Goal: Task Accomplishment & Management: Manage account settings

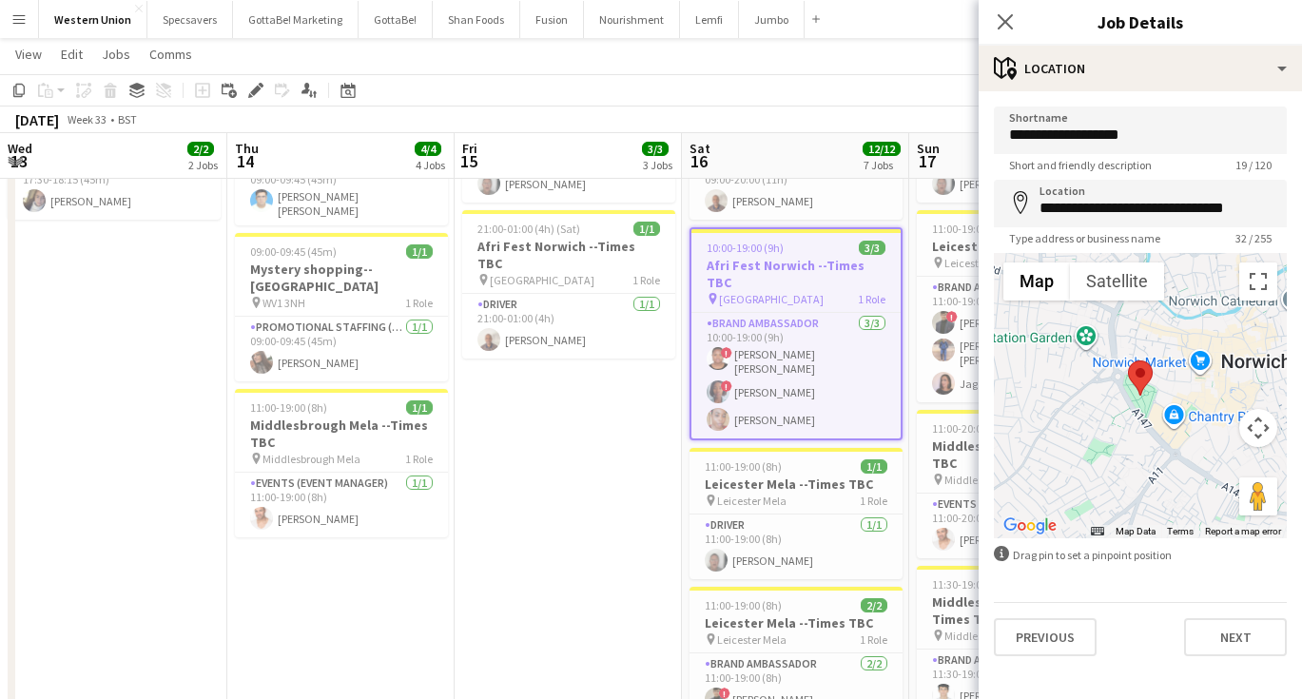
scroll to position [0, 471]
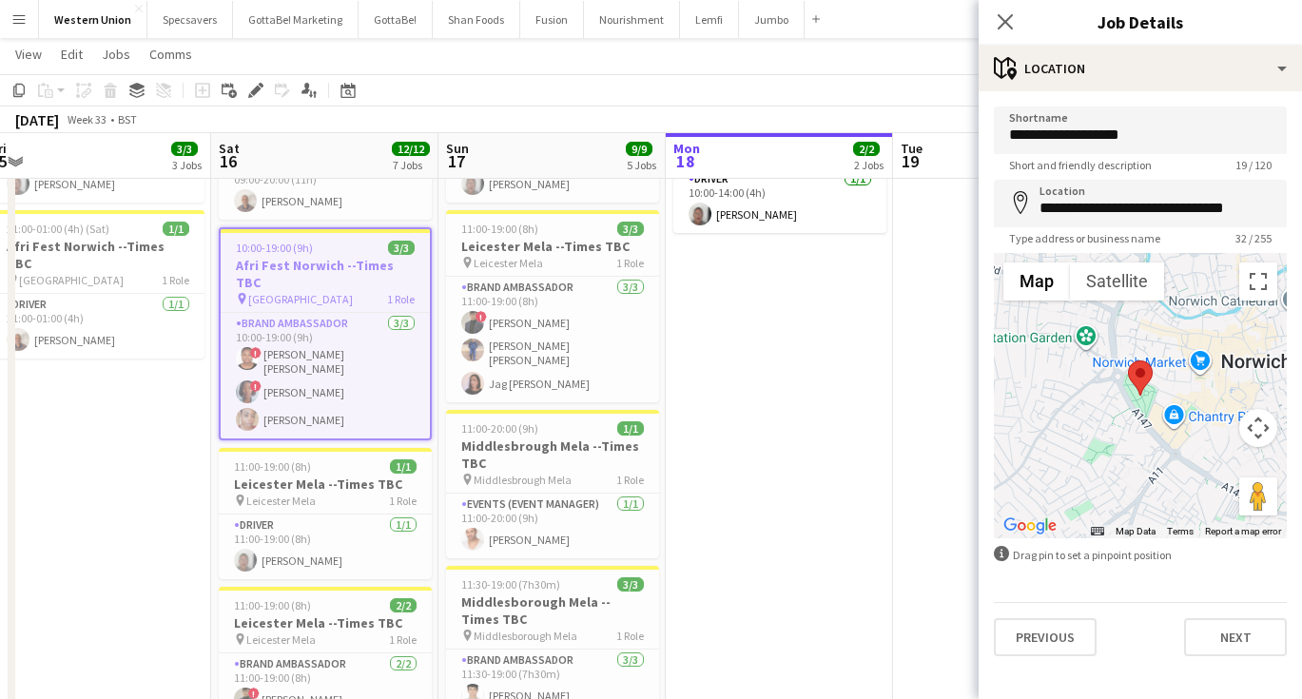
click at [749, 334] on app-date-cell "In progress 09:00-16:00 (7h) 1/1 [GEOGRAPHIC_DATA] --Times TBC pin Middlesborou…" at bounding box center [779, 547] width 227 height 1278
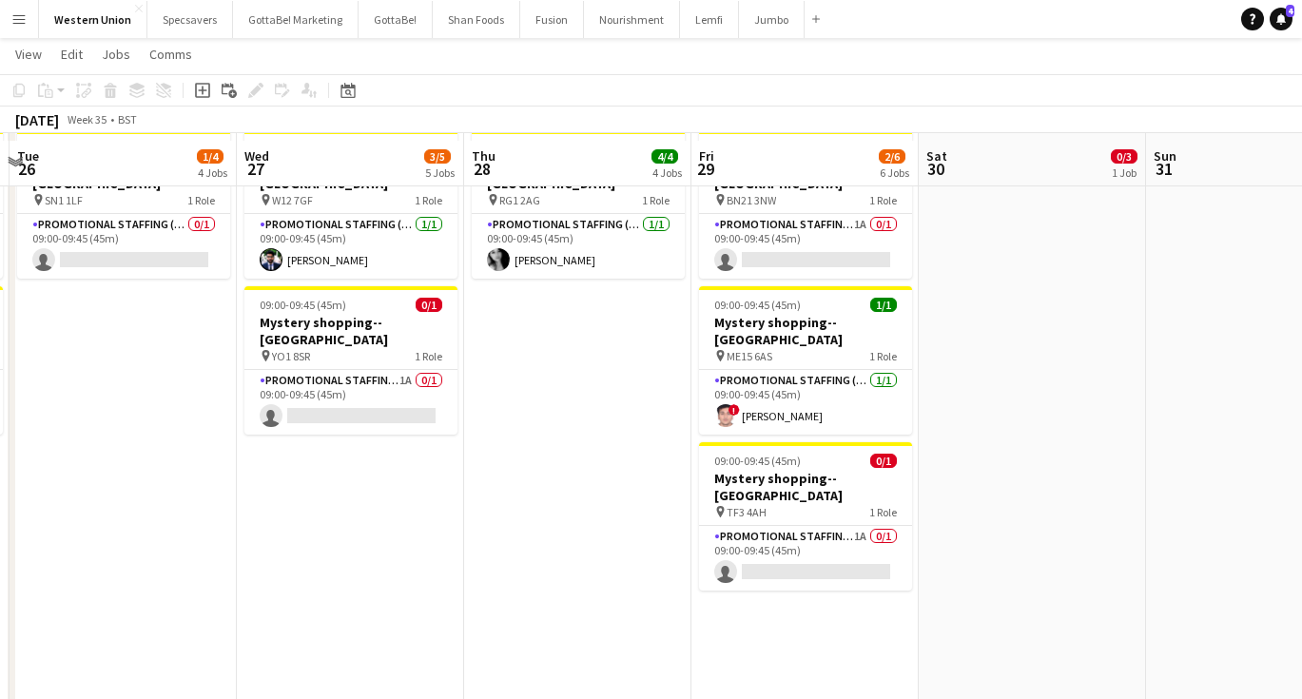
scroll to position [521, 0]
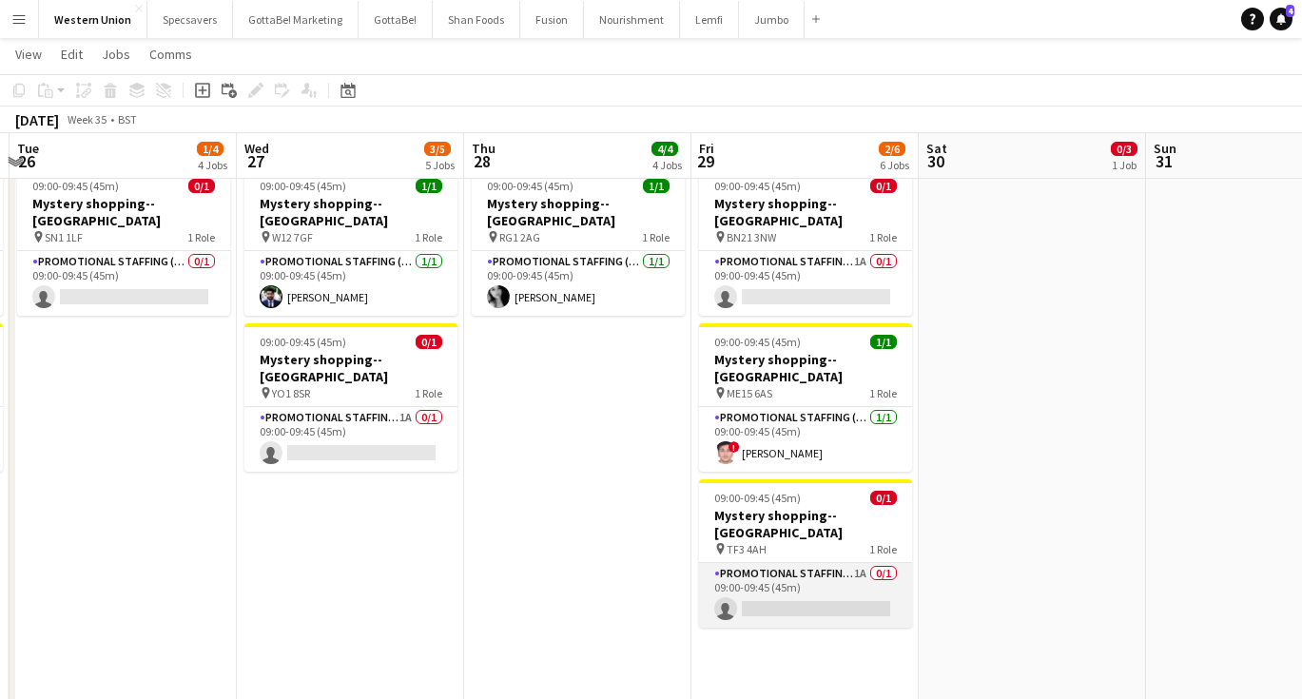
click at [788, 563] on app-card-role "Promotional Staffing (Mystery Shopper) 1A 0/1 09:00-09:45 (45m) single-neutral-…" at bounding box center [805, 595] width 213 height 65
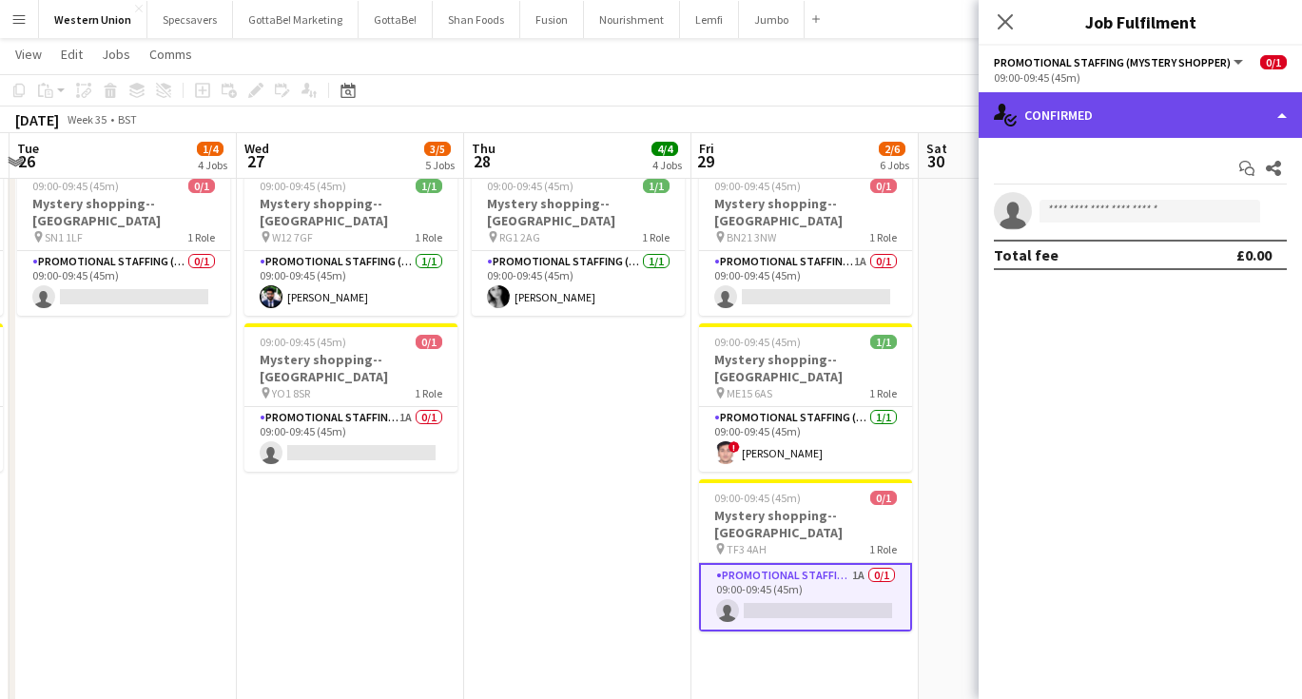
click at [1126, 102] on div "single-neutral-actions-check-2 Confirmed" at bounding box center [1139, 115] width 323 height 46
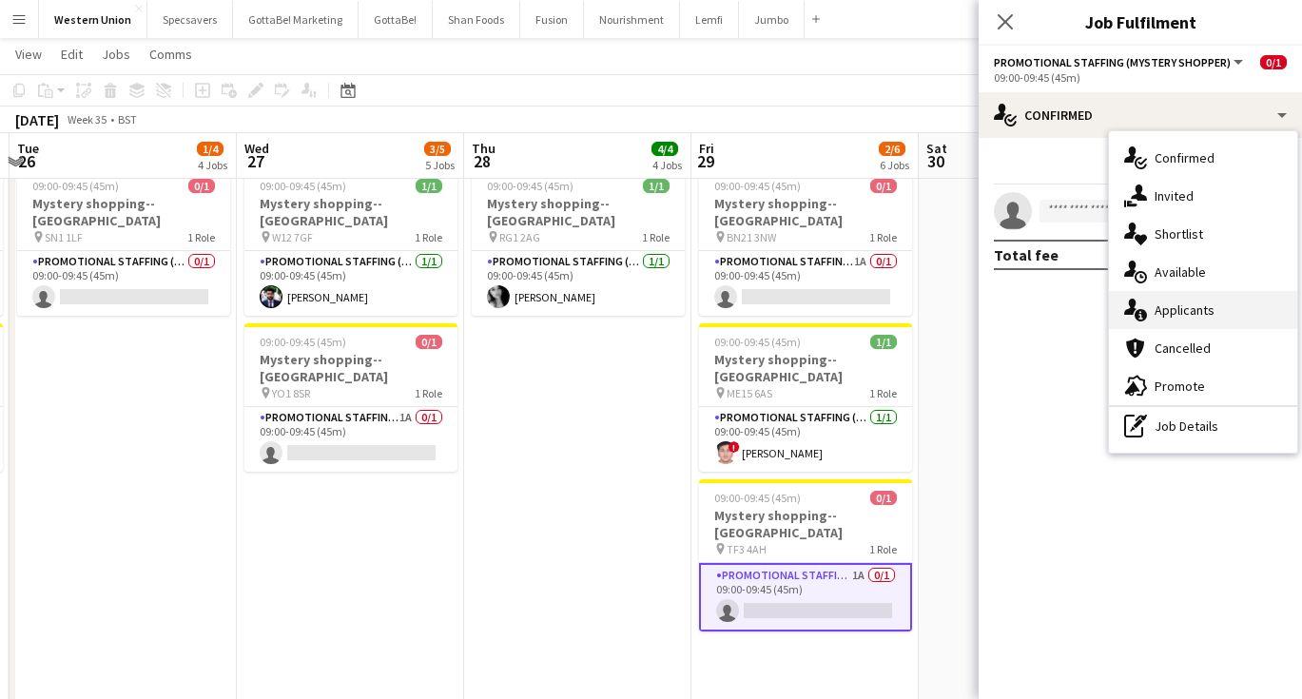
click at [1152, 306] on div "single-neutral-actions-information Applicants" at bounding box center [1203, 310] width 188 height 38
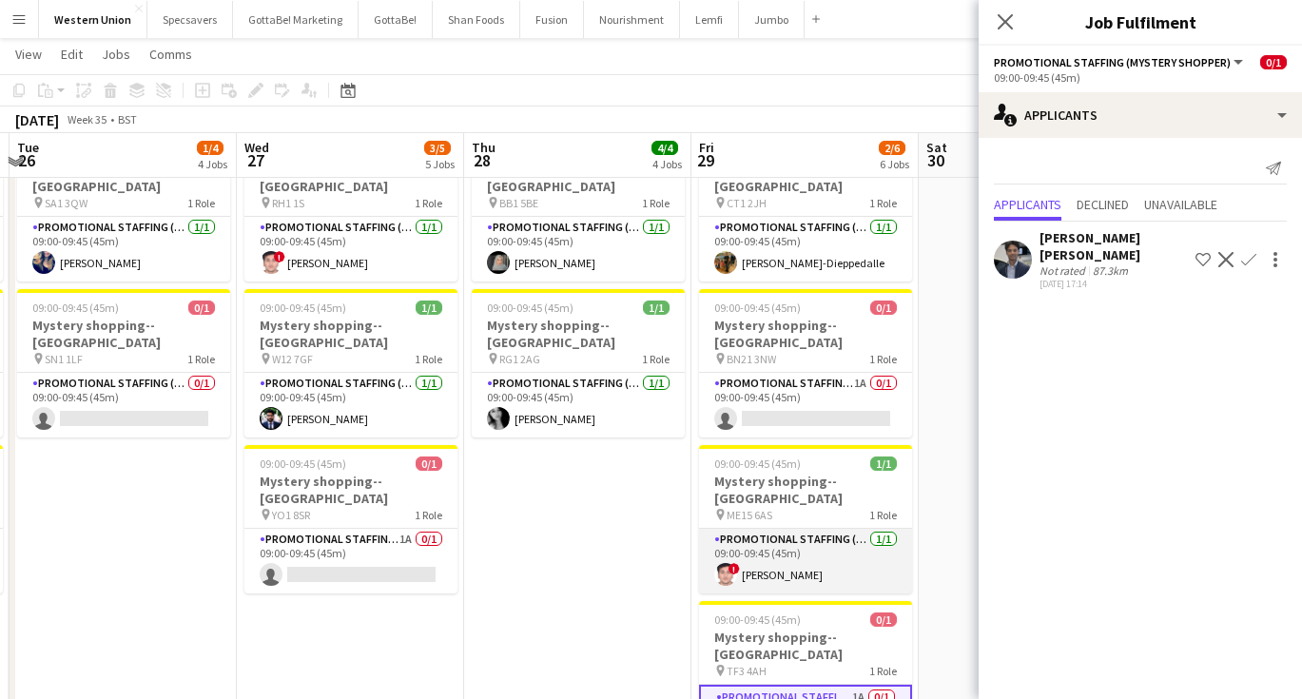
scroll to position [398, 0]
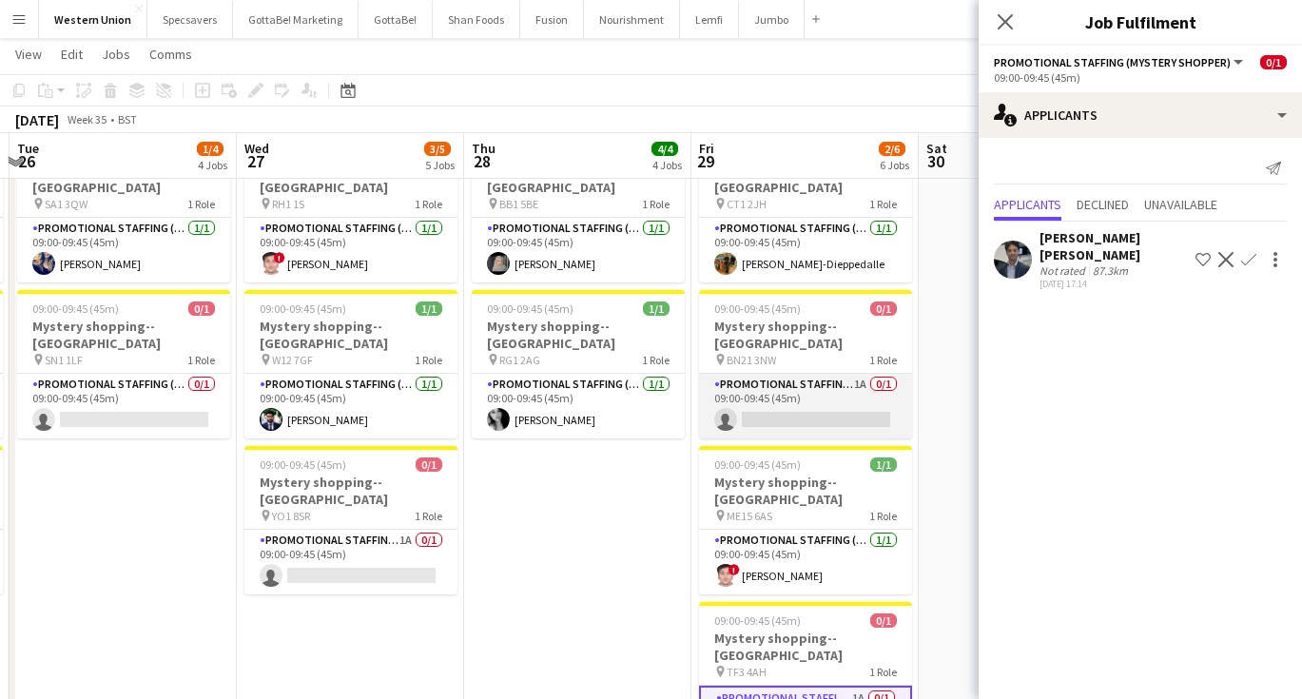
click at [792, 374] on app-card-role "Promotional Staffing (Mystery Shopper) 1A 0/1 09:00-09:45 (45m) single-neutral-…" at bounding box center [805, 406] width 213 height 65
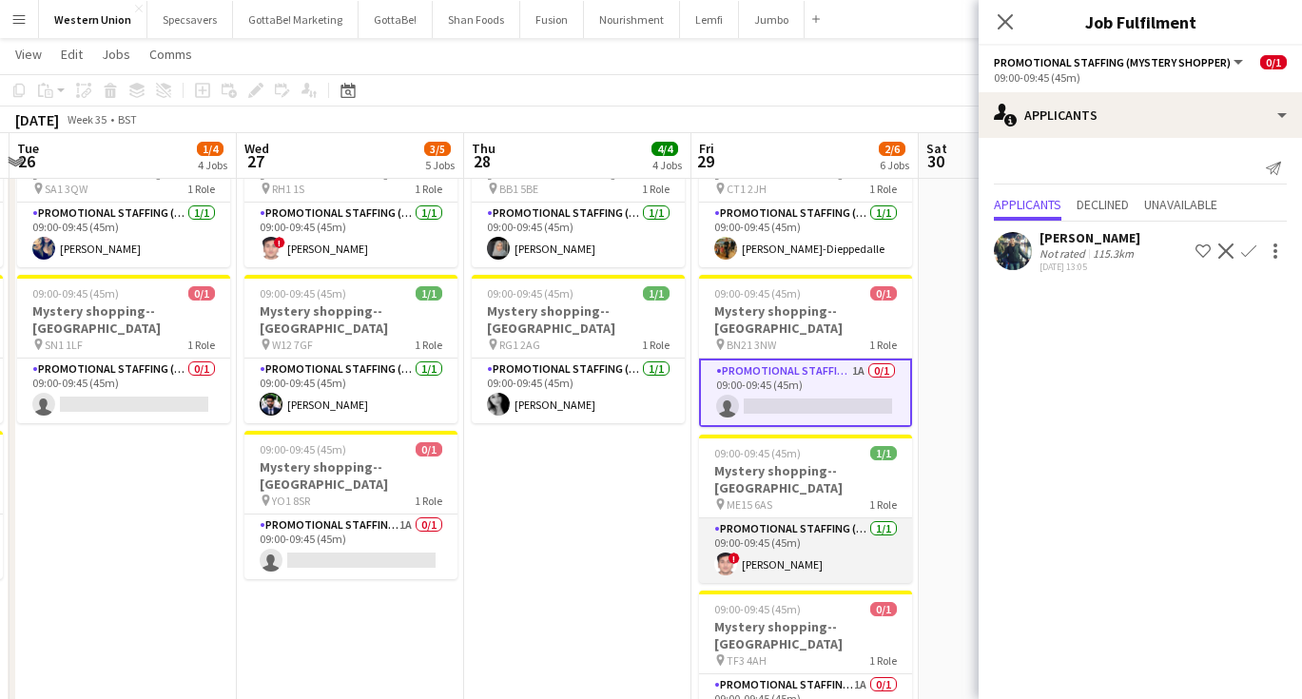
scroll to position [407, 0]
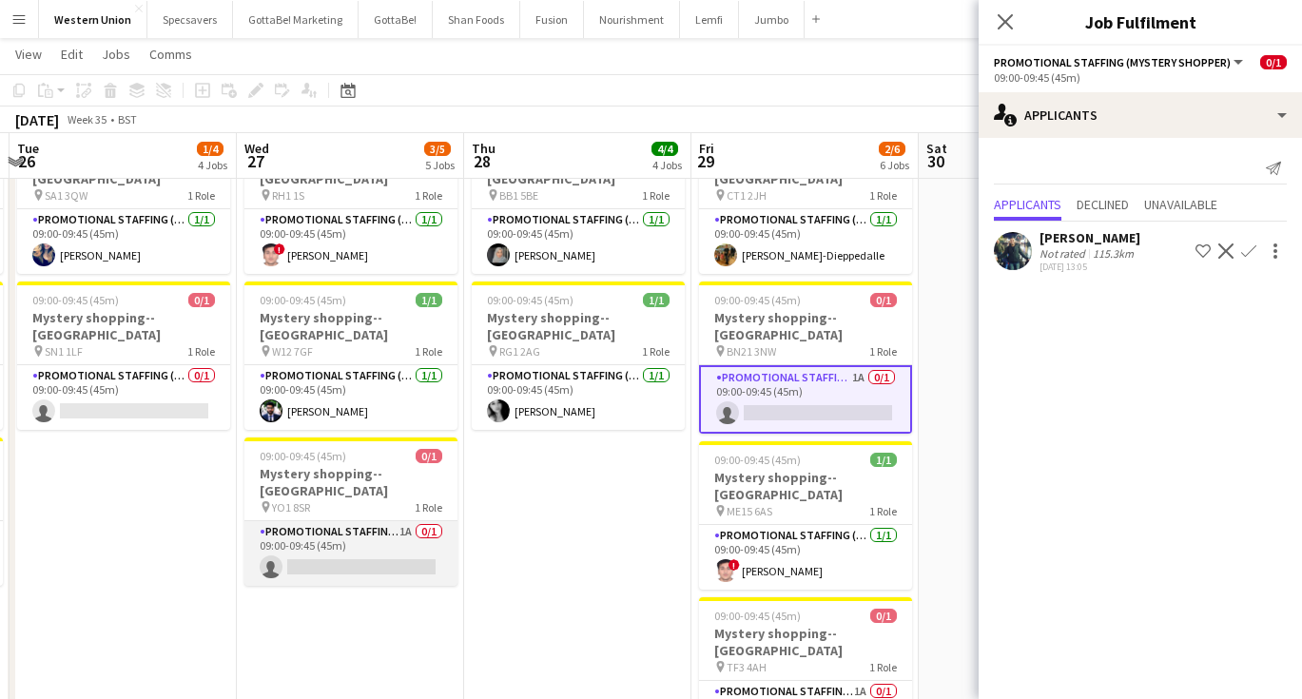
click at [318, 521] on app-card-role "Promotional Staffing (Mystery Shopper) 1A 0/1 09:00-09:45 (45m) single-neutral-…" at bounding box center [350, 553] width 213 height 65
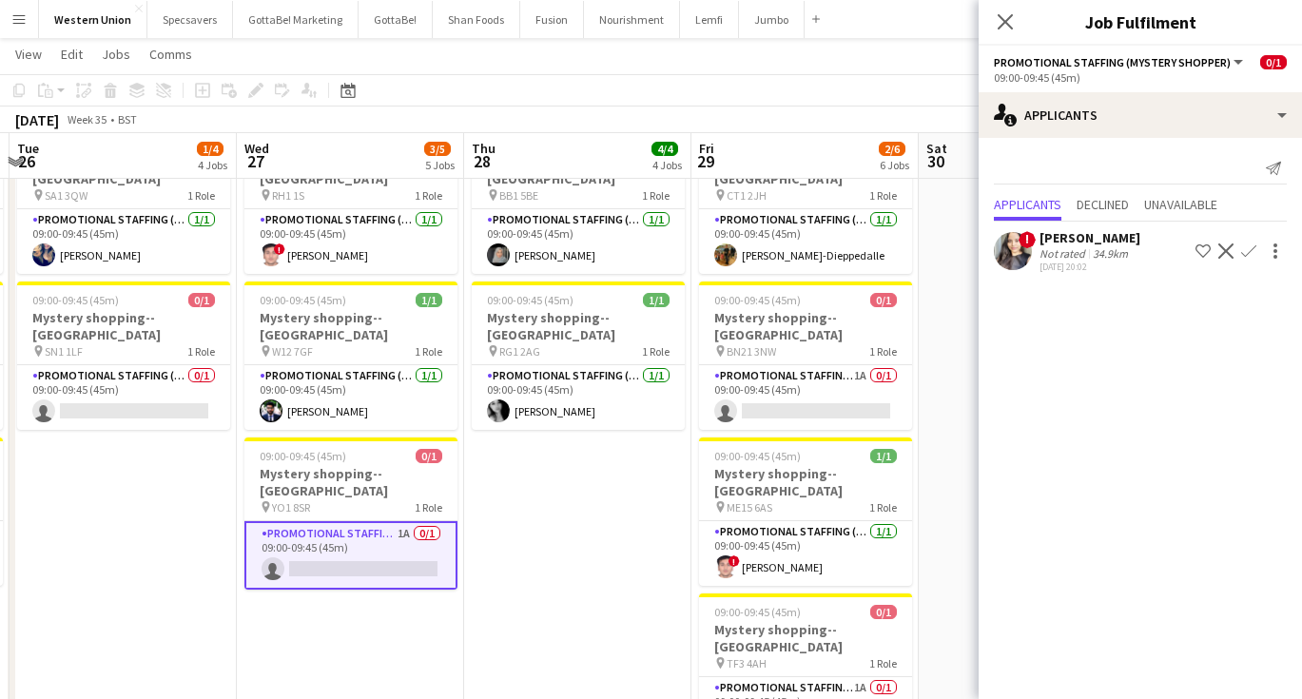
click at [1083, 248] on div "Not rated" at bounding box center [1063, 253] width 49 height 14
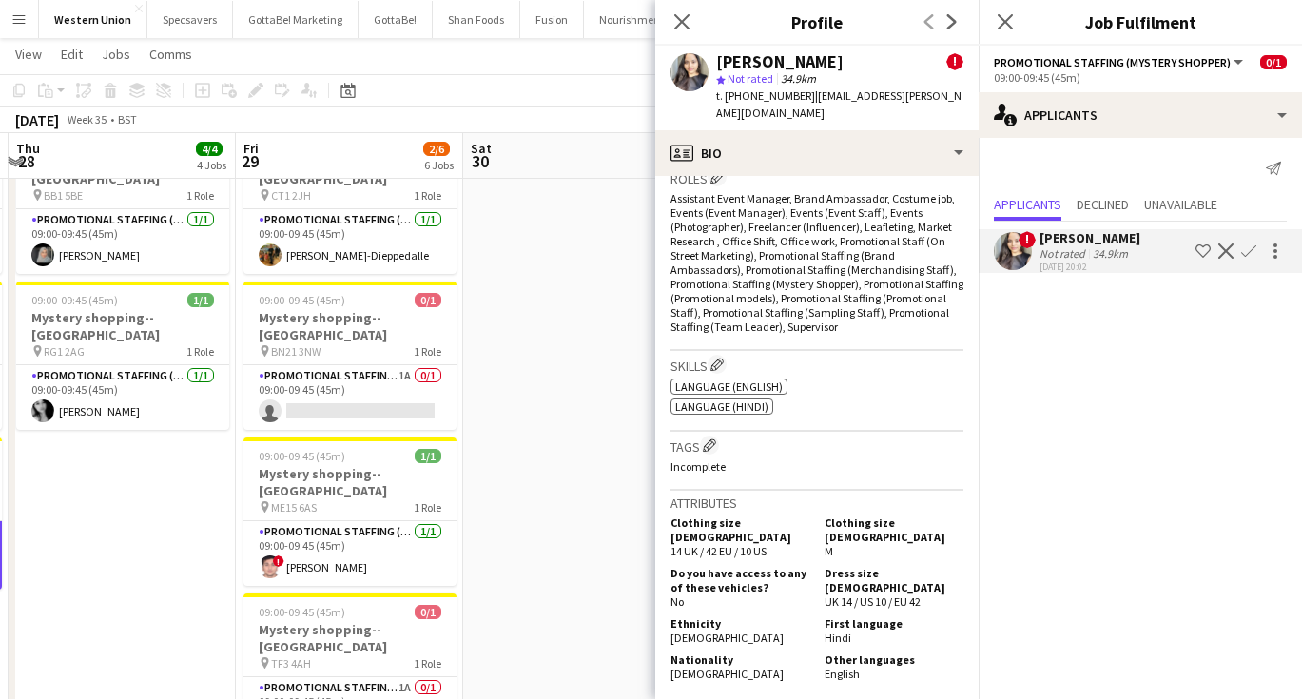
scroll to position [0, 762]
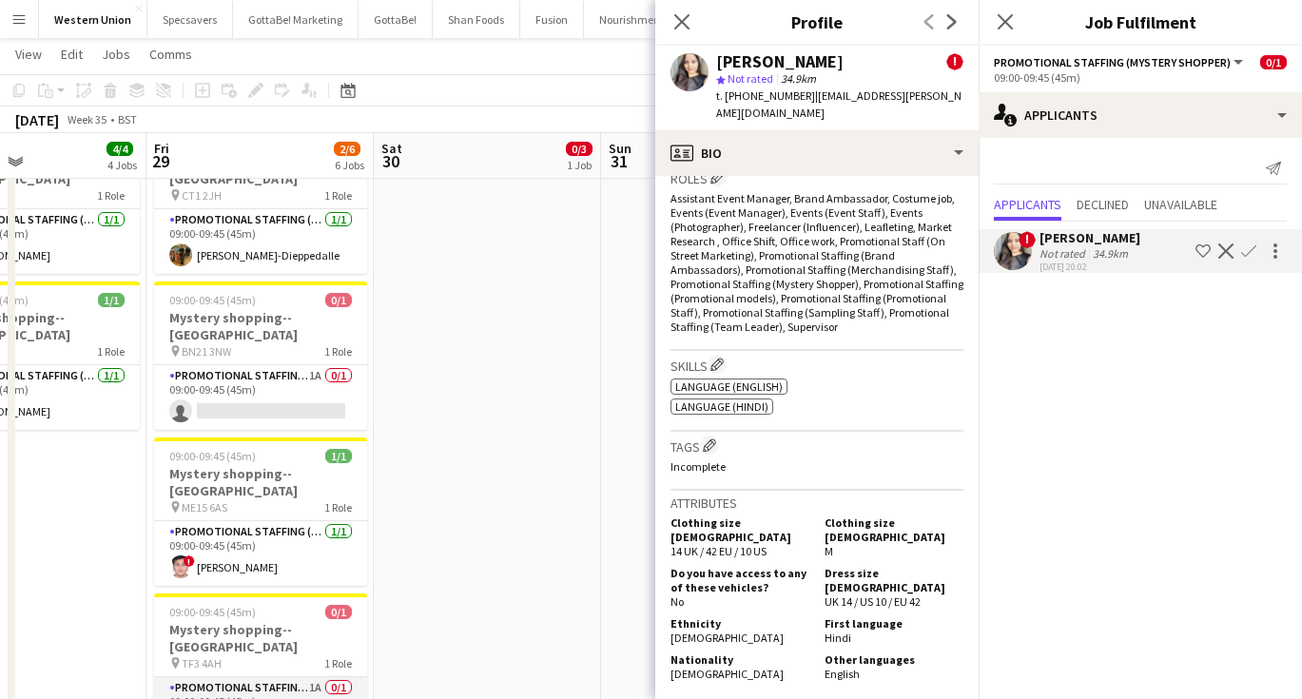
click at [317, 677] on app-card-role "Promotional Staffing (Mystery Shopper) 1A 0/1 09:00-09:45 (45m) single-neutral-…" at bounding box center [260, 709] width 213 height 65
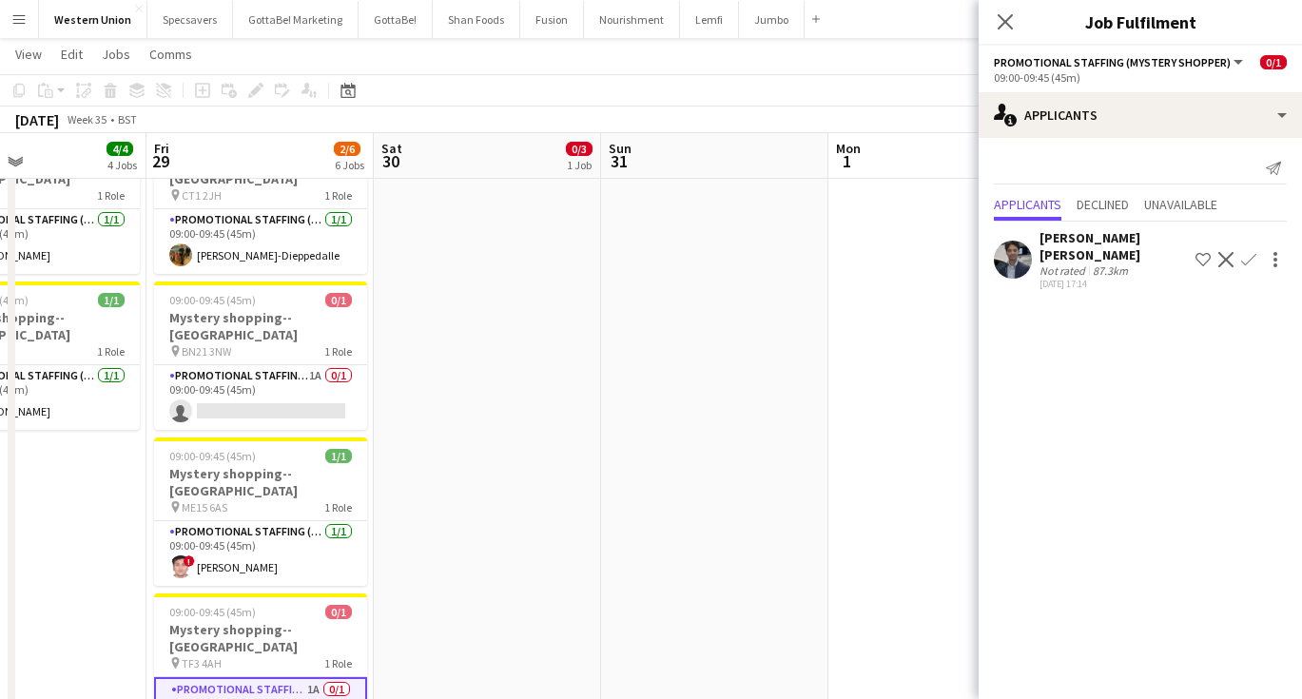
click at [1060, 240] on div "Jibin Joshy Thomas" at bounding box center [1113, 246] width 148 height 34
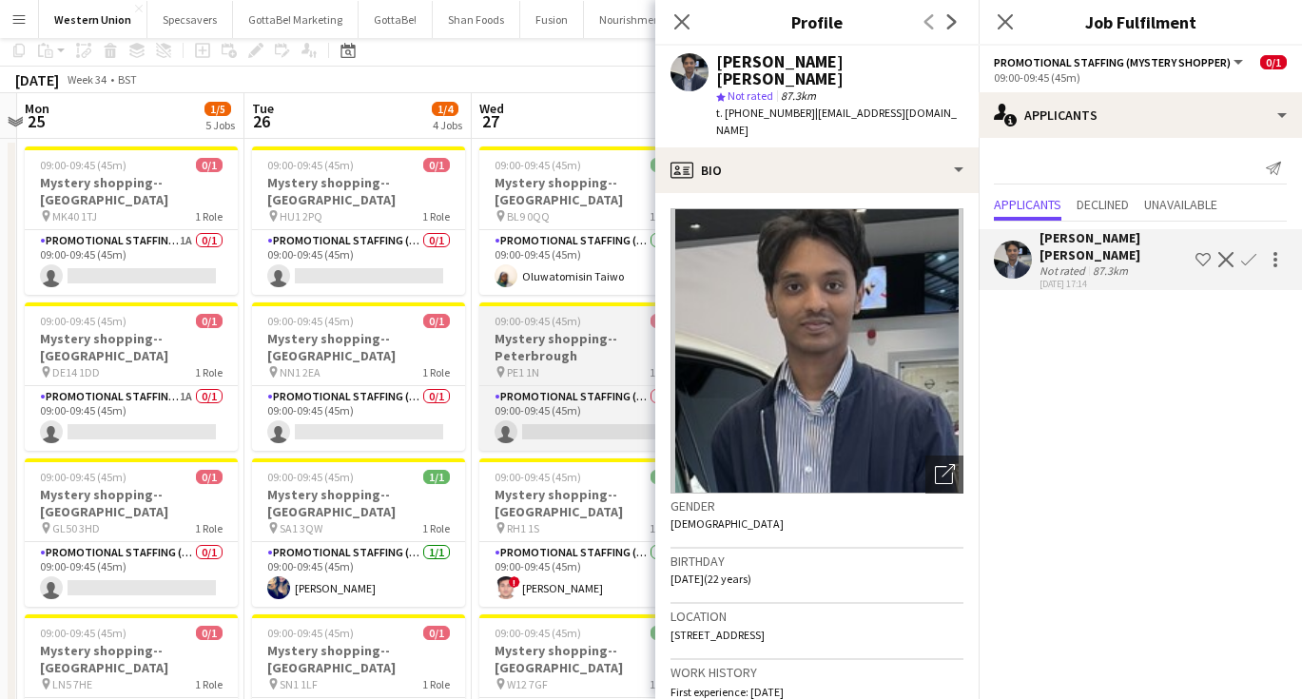
scroll to position [83, 0]
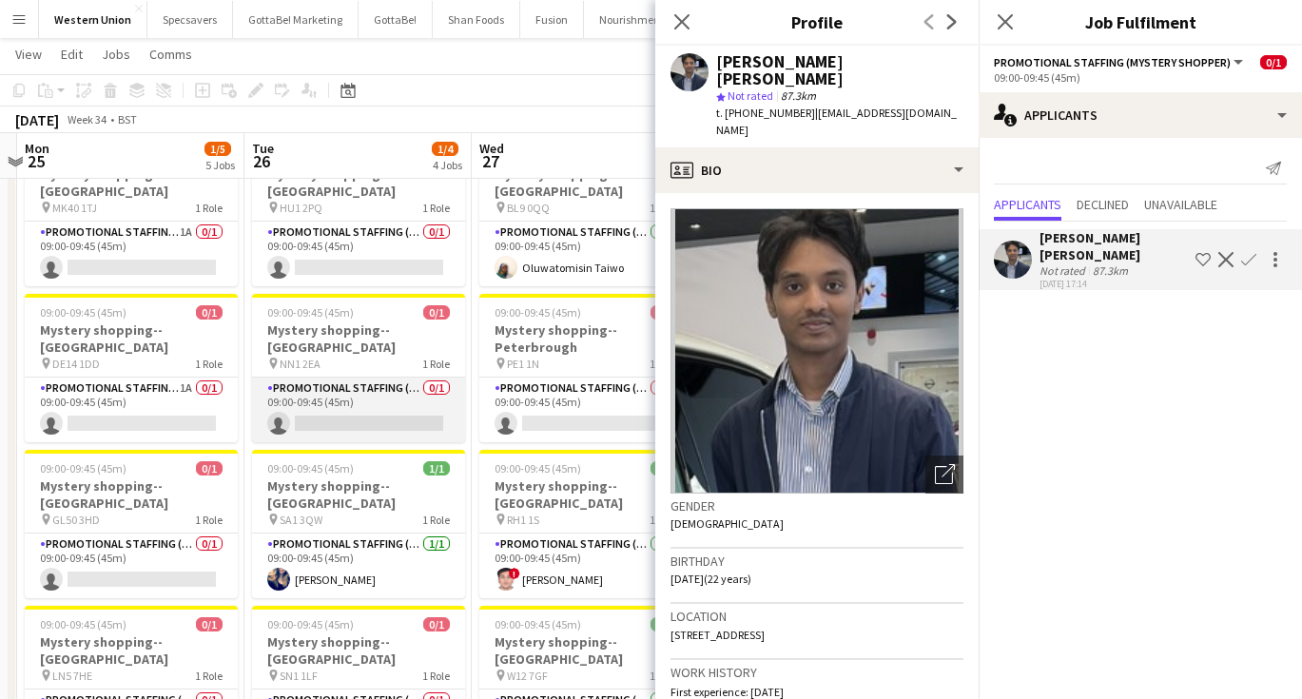
click at [379, 377] on app-card-role "Promotional Staffing (Mystery Shopper) 0/1 09:00-09:45 (45m) single-neutral-act…" at bounding box center [358, 409] width 213 height 65
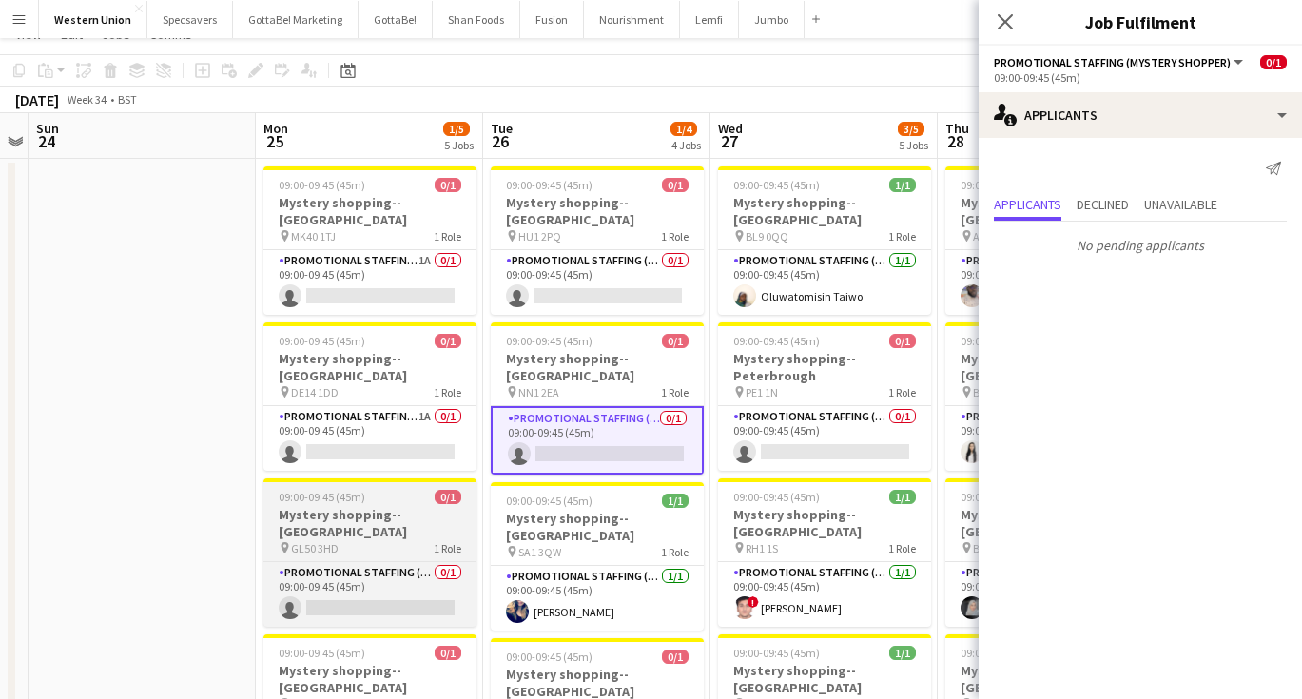
scroll to position [26, 0]
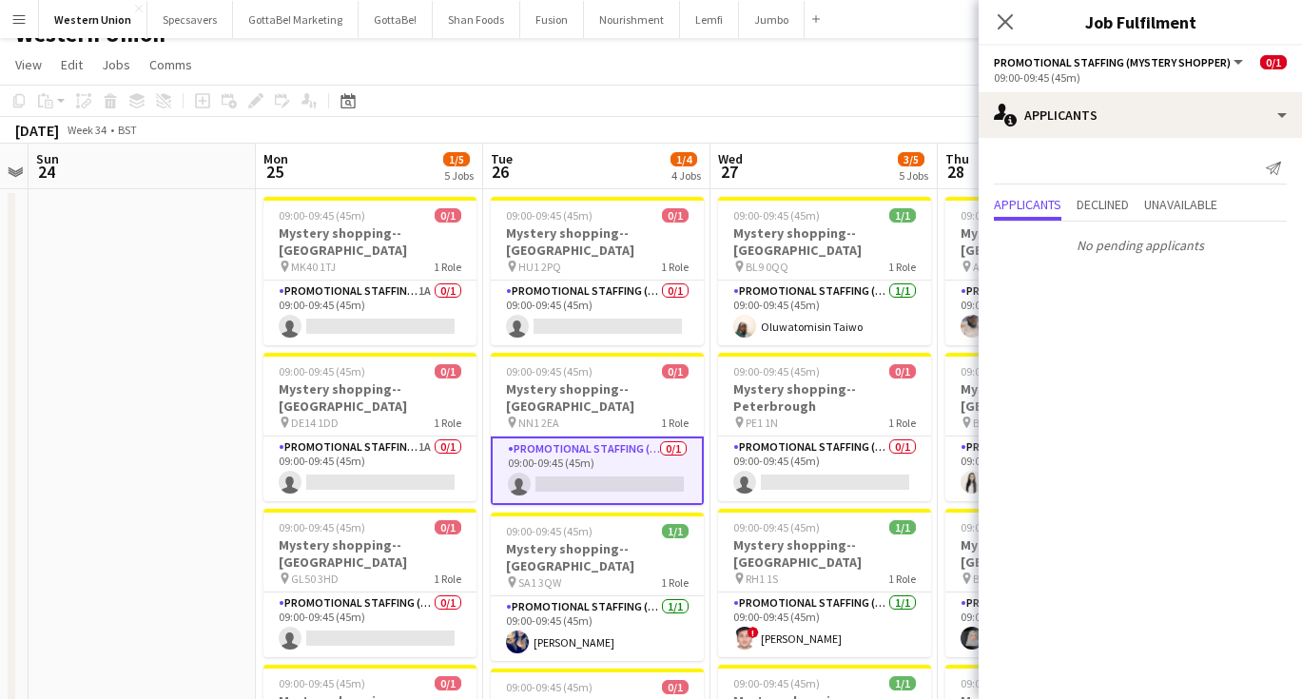
click at [413, 87] on app-toolbar "Copy Paste Paste Command V Paste with crew Command Shift V Paste linked Job Del…" at bounding box center [651, 101] width 1302 height 32
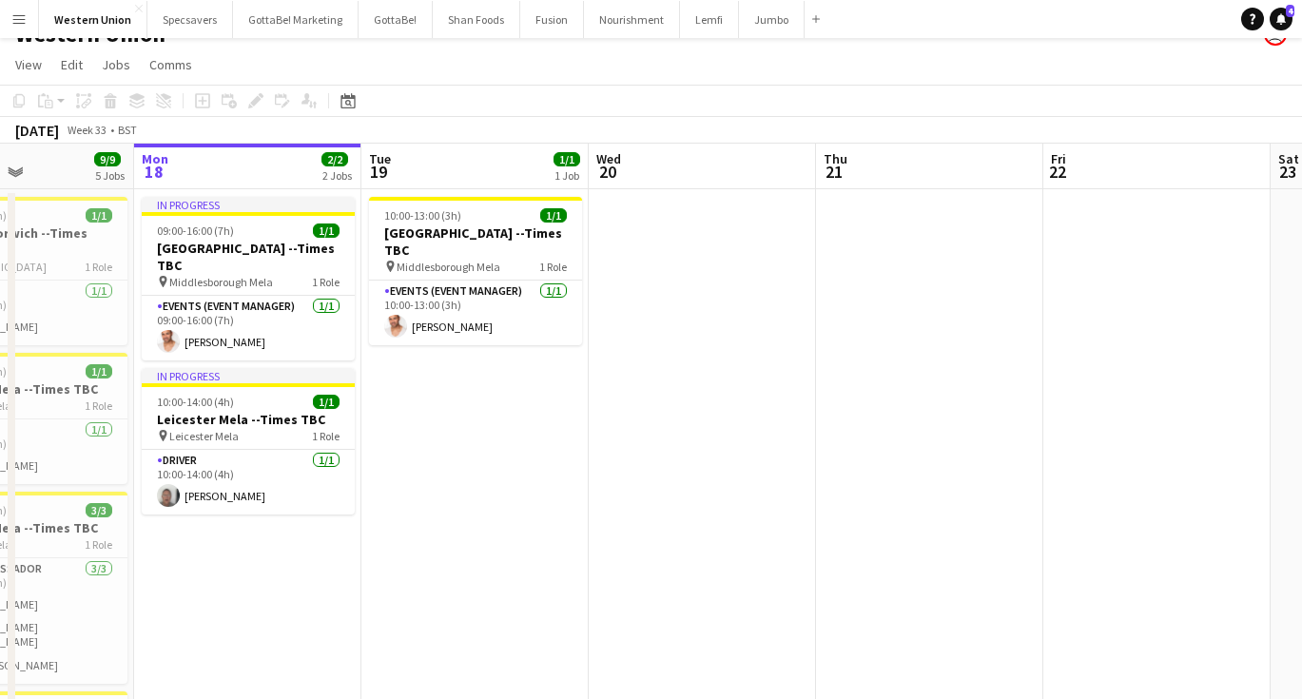
scroll to position [0, 450]
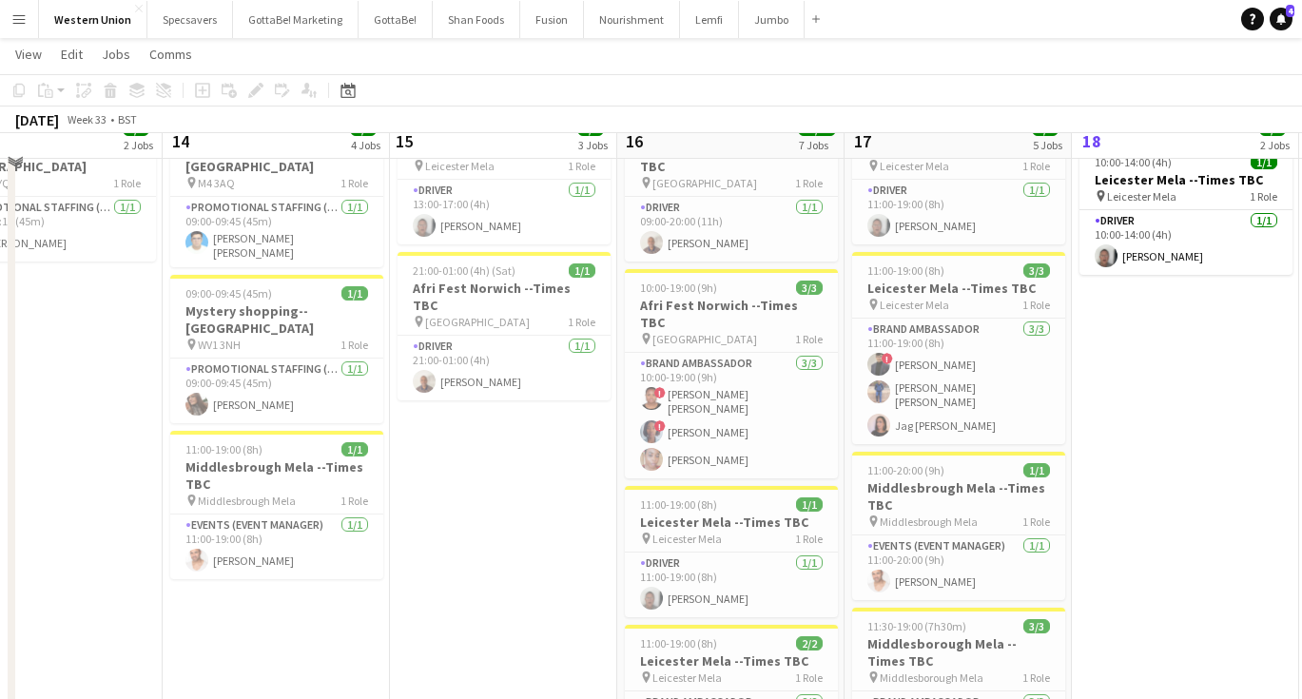
scroll to position [267, 0]
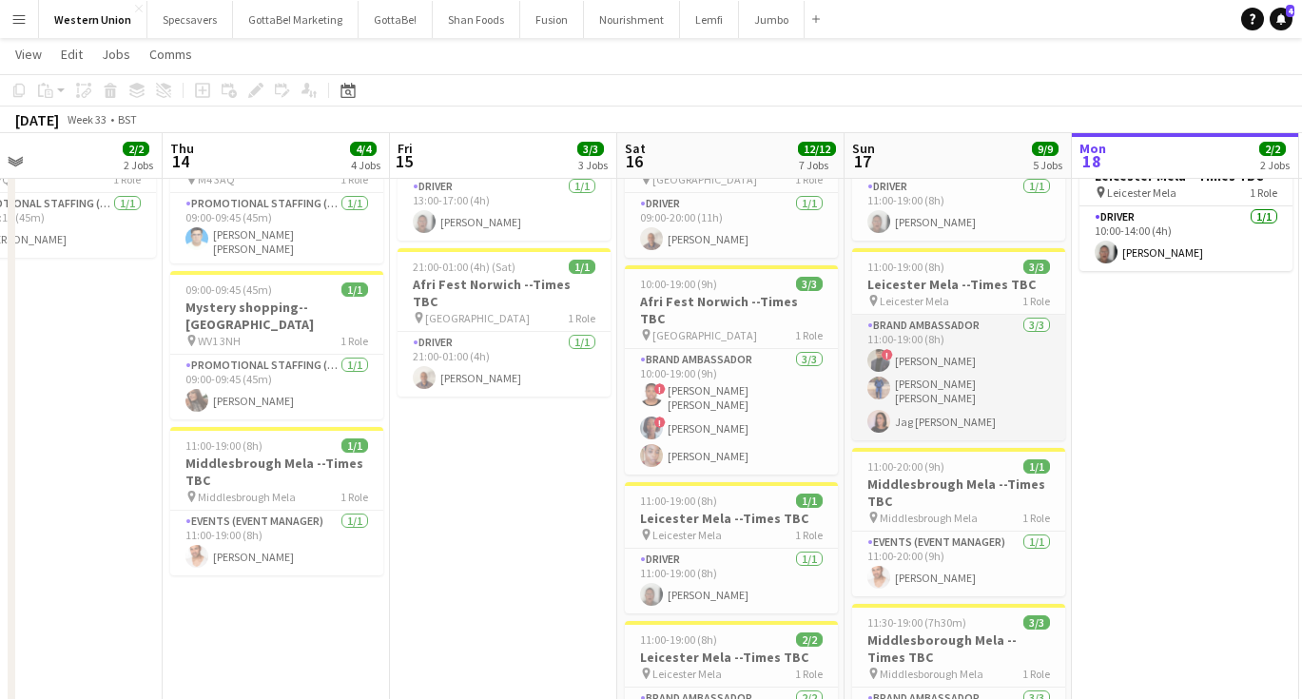
click at [916, 399] on app-card-role "Brand Ambassador [DATE] 11:00-19:00 (8h) ! [PERSON_NAME] [PERSON_NAME] [PERSON_…" at bounding box center [958, 377] width 213 height 125
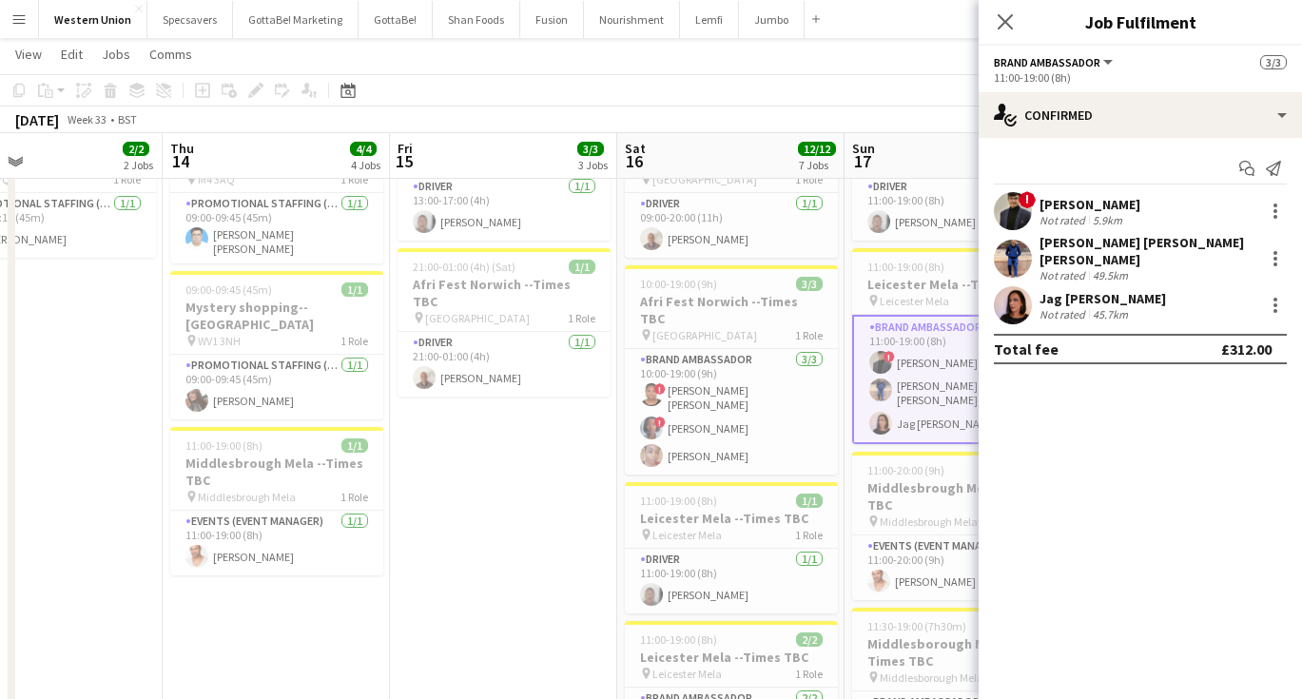
click at [1066, 290] on div "Jag [PERSON_NAME]" at bounding box center [1102, 298] width 126 height 17
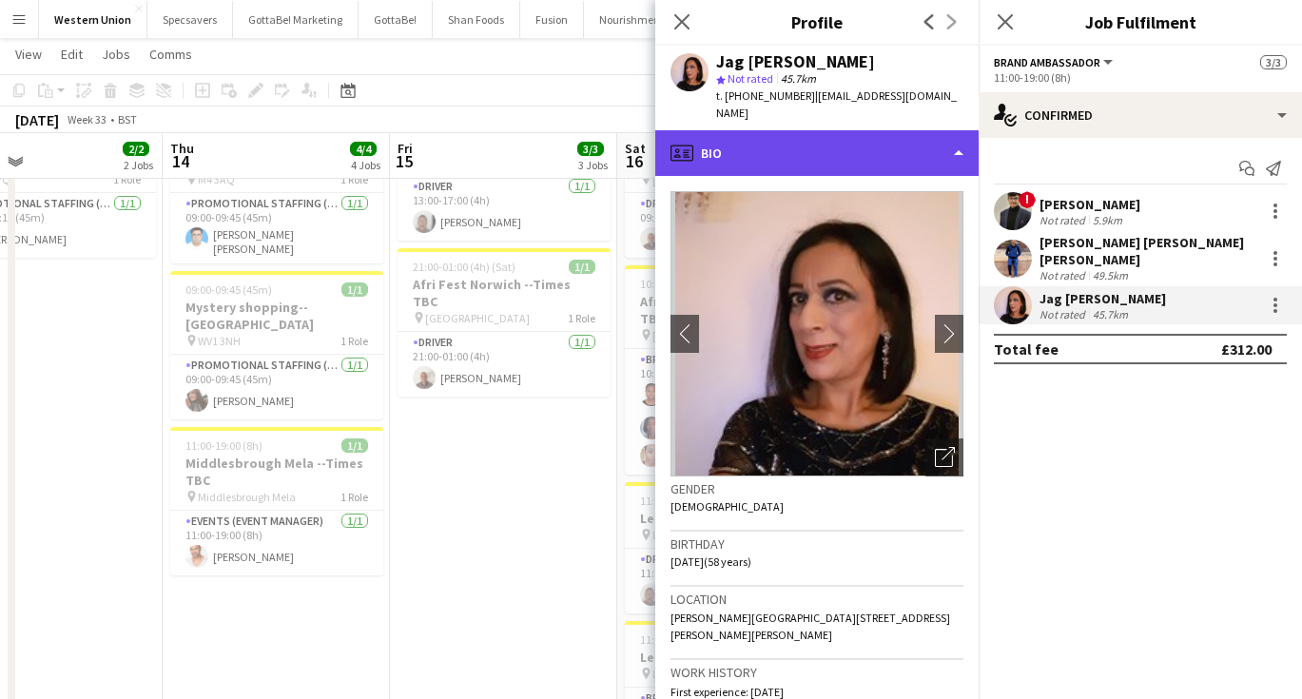
click at [772, 132] on div "profile Bio" at bounding box center [816, 153] width 323 height 46
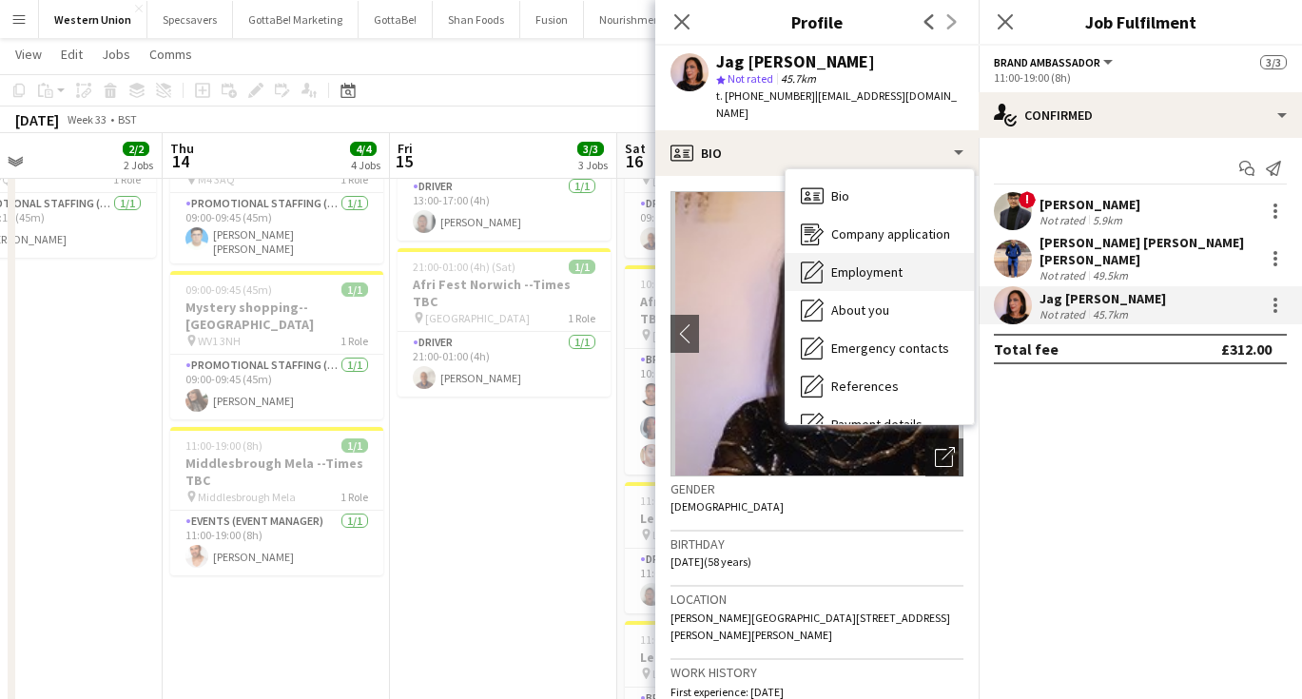
click at [845, 263] on span "Employment" at bounding box center [866, 271] width 71 height 17
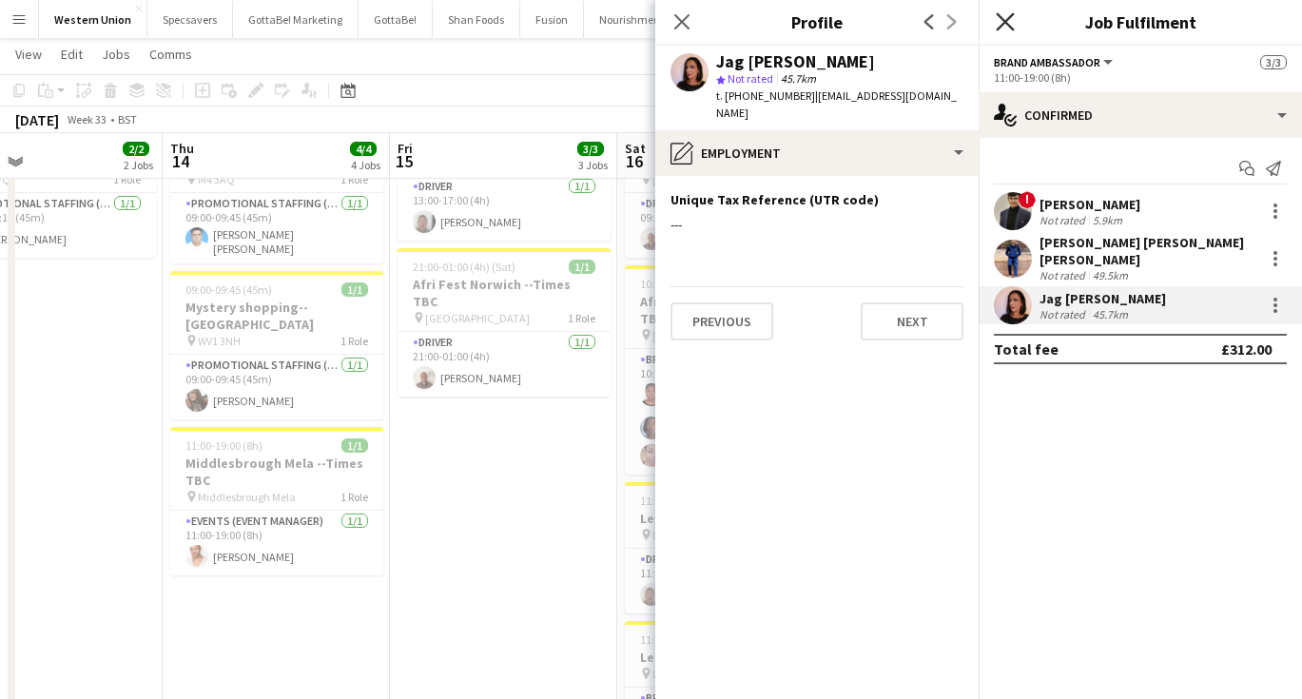
click at [1006, 29] on icon "Close pop-in" at bounding box center [1004, 21] width 18 height 18
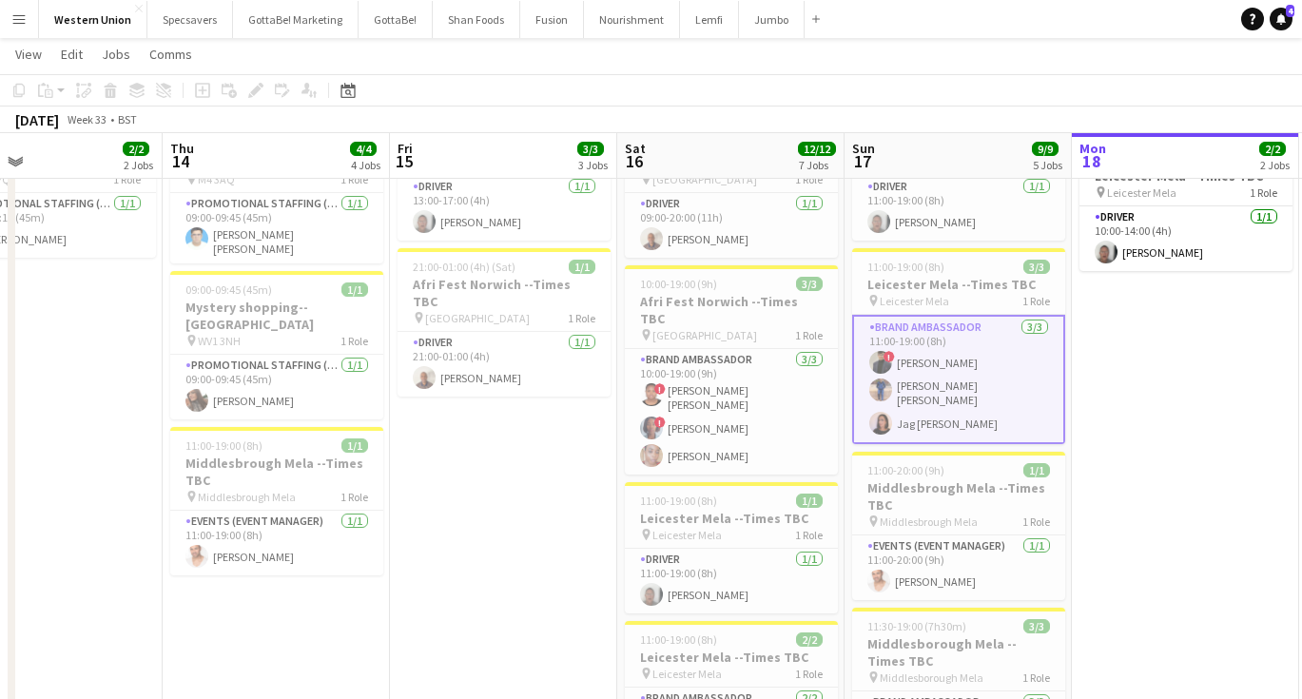
click at [1112, 531] on app-date-cell "In progress 09:00-16:00 (7h) 1/1 [GEOGRAPHIC_DATA] --Times TBC pin Middlesborou…" at bounding box center [1184, 585] width 227 height 1278
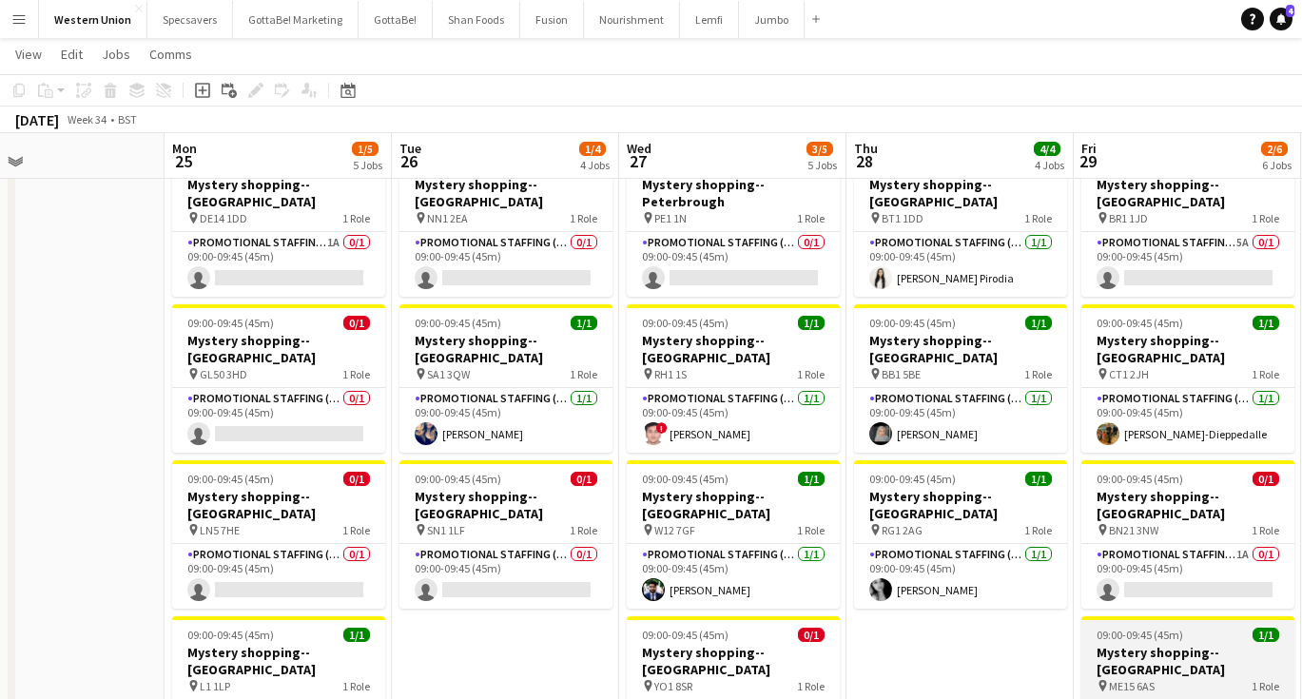
scroll to position [203, 0]
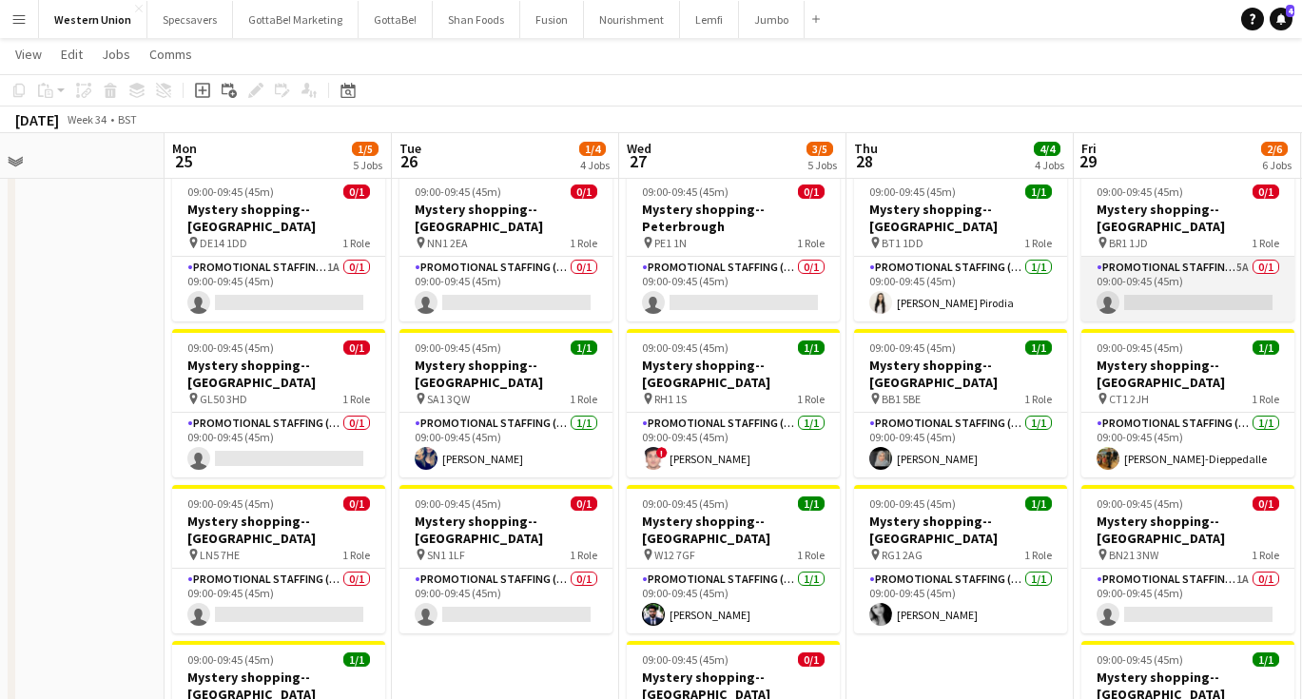
click at [1190, 257] on app-card-role "Promotional Staffing (Mystery Shopper) 5A 0/1 09:00-09:45 (45m) single-neutral-…" at bounding box center [1187, 289] width 213 height 65
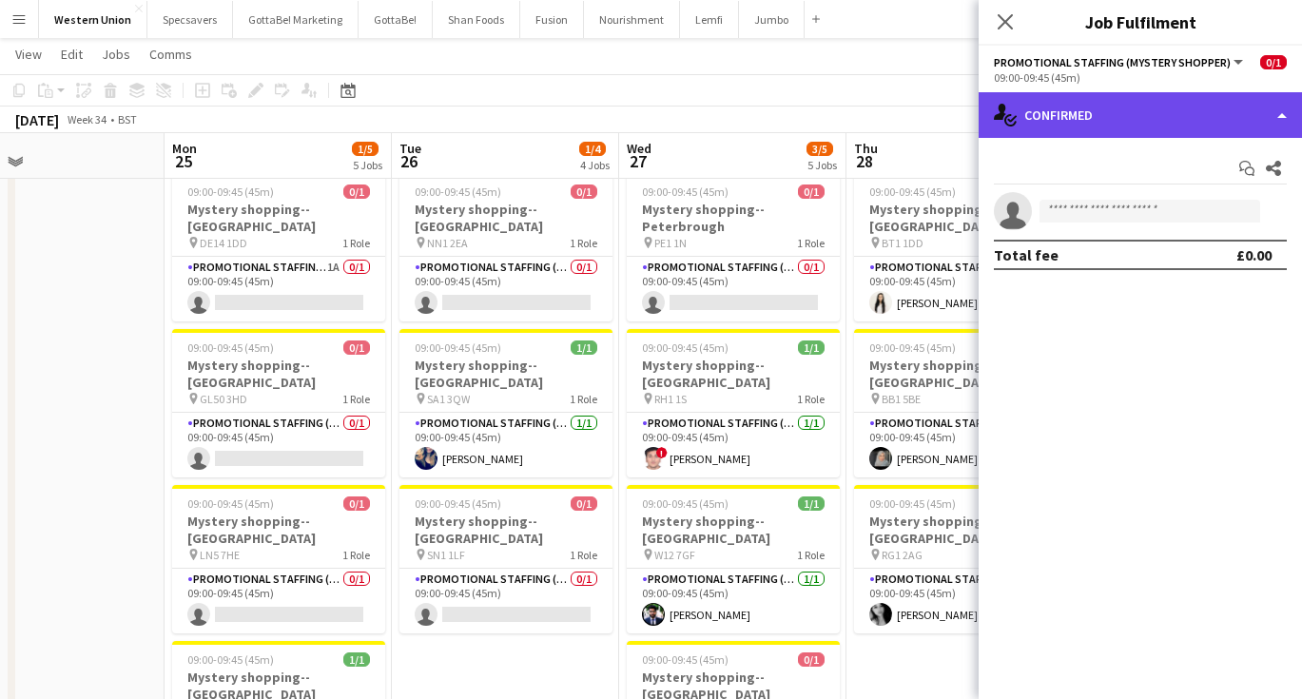
click at [1119, 105] on div "single-neutral-actions-check-2 Confirmed" at bounding box center [1139, 115] width 323 height 46
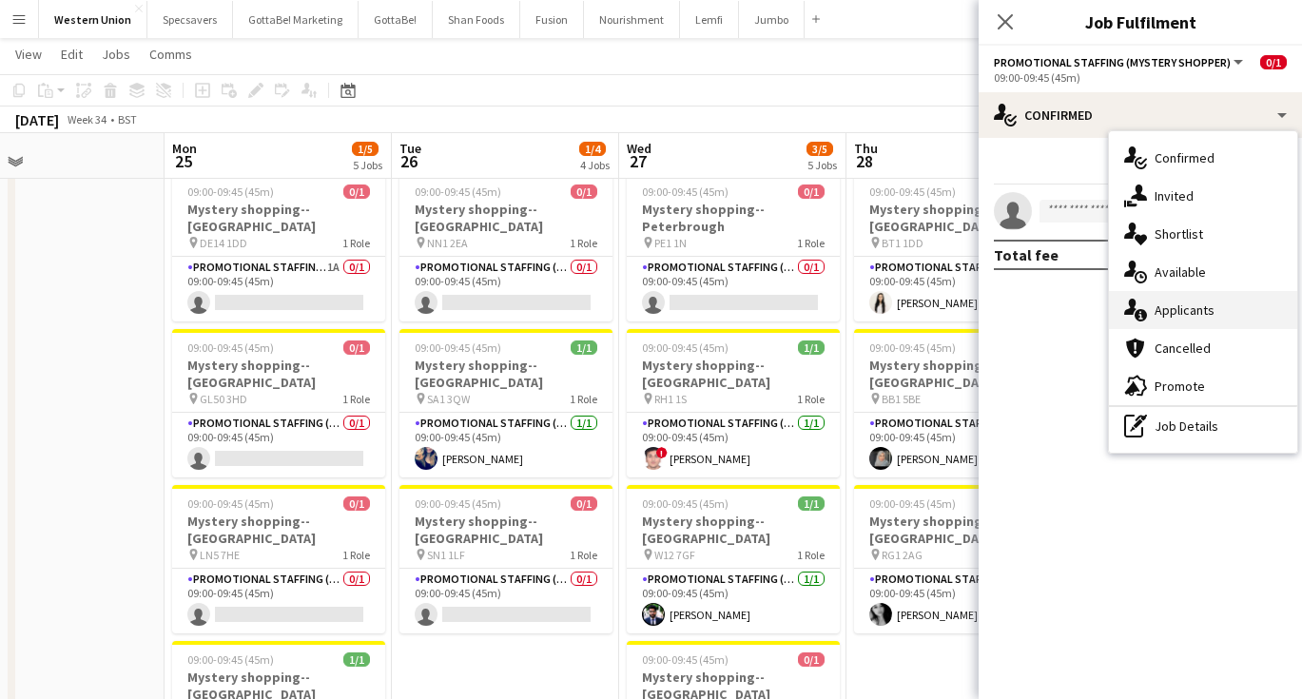
click at [1187, 309] on div "single-neutral-actions-information Applicants" at bounding box center [1203, 310] width 188 height 38
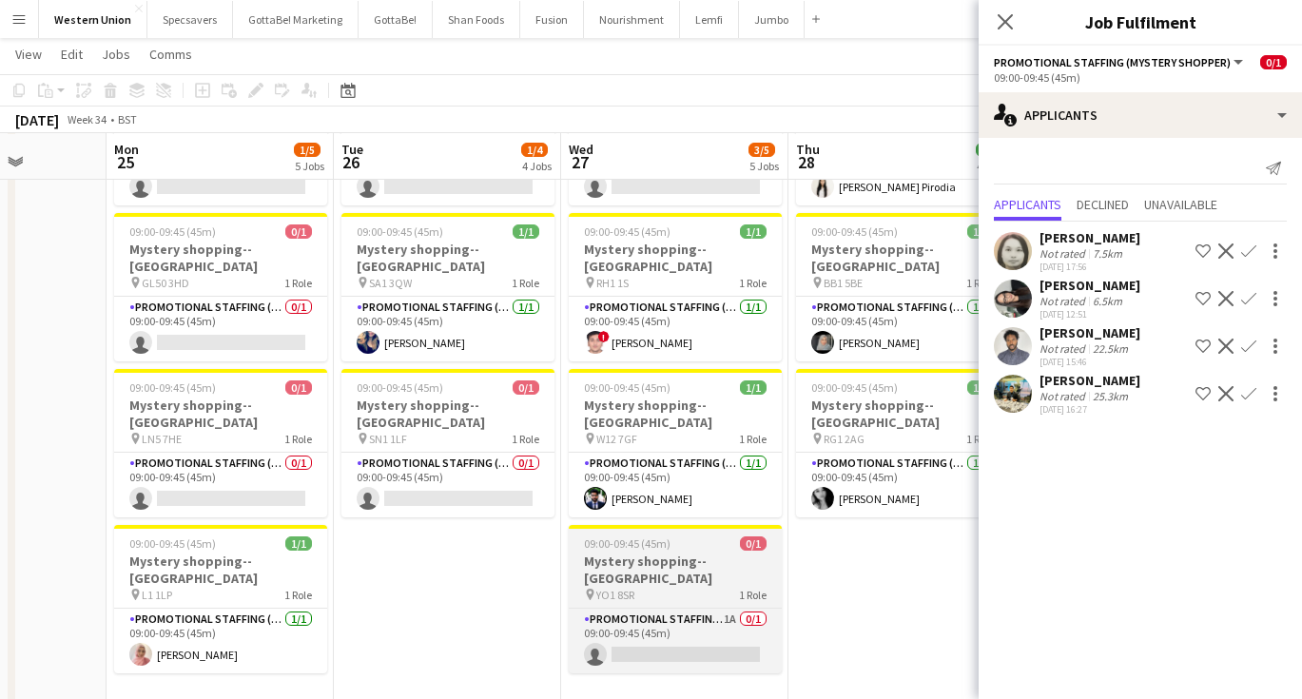
scroll to position [324, 0]
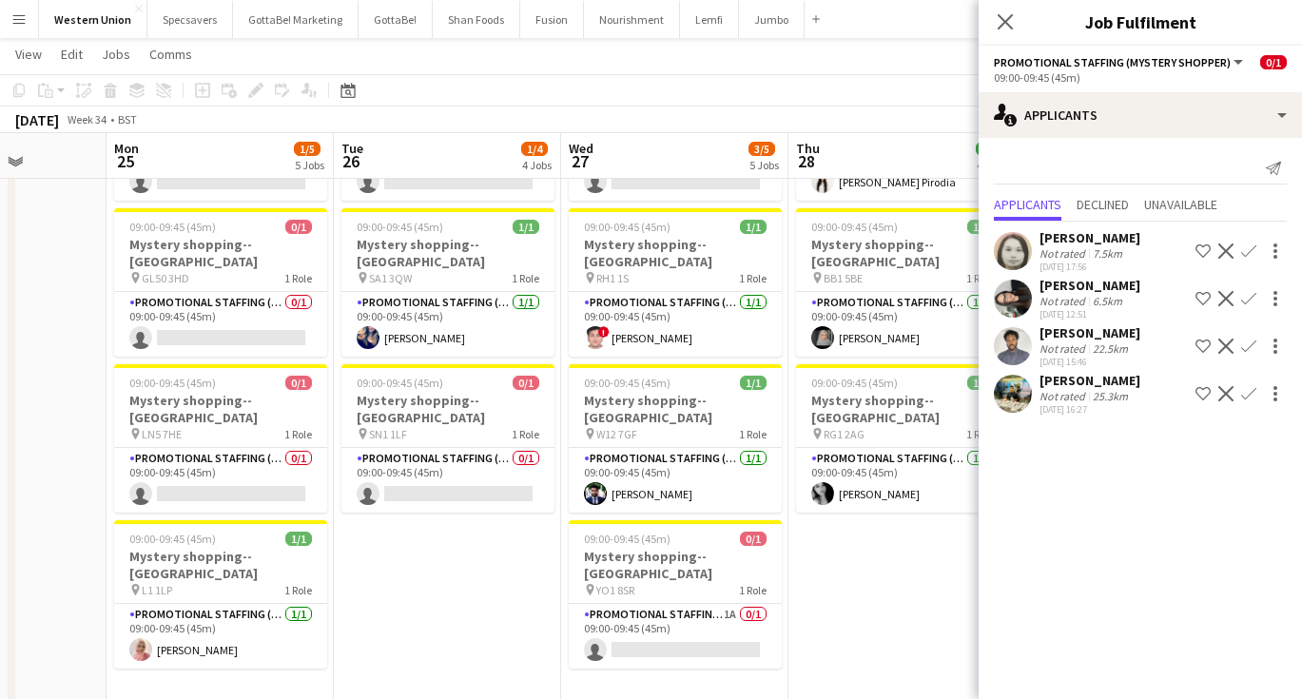
click at [423, 571] on app-date-cell "09:00-09:45 (45m) 0/1 Mystery shopping--[GEOGRAPHIC_DATA] pin HU1 2PQ 1 Role Pr…" at bounding box center [447, 528] width 227 height 1278
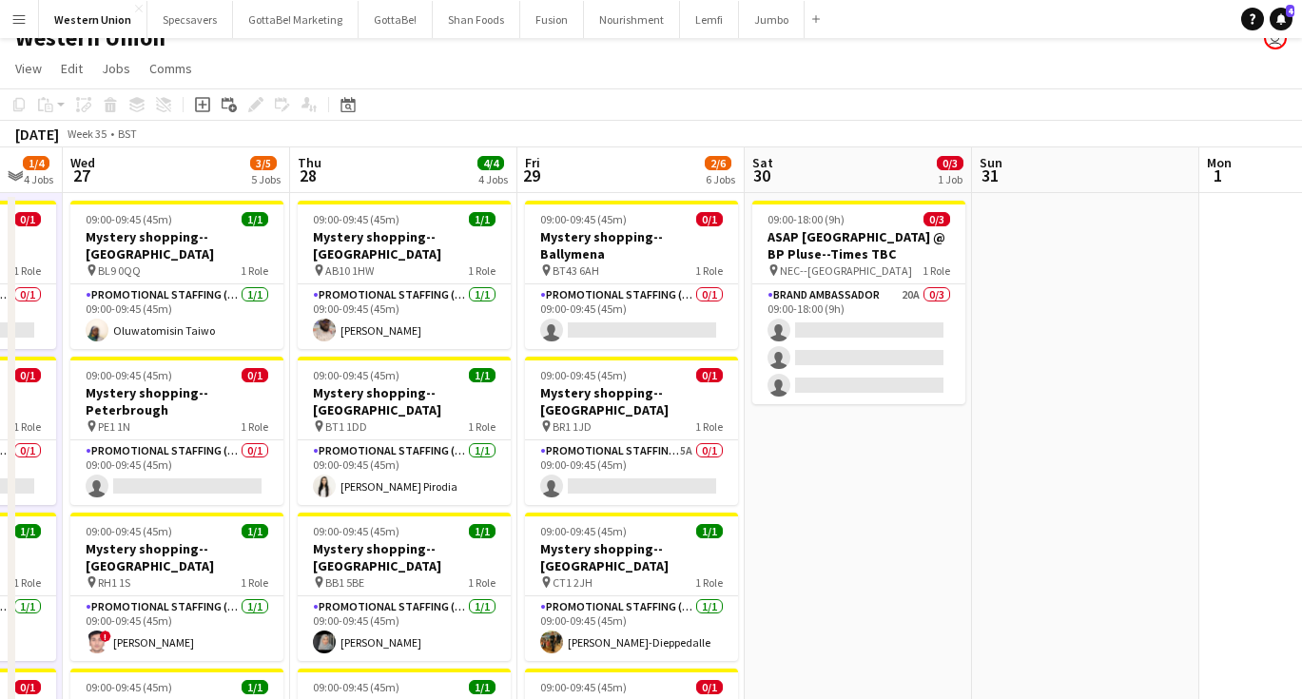
scroll to position [15, 0]
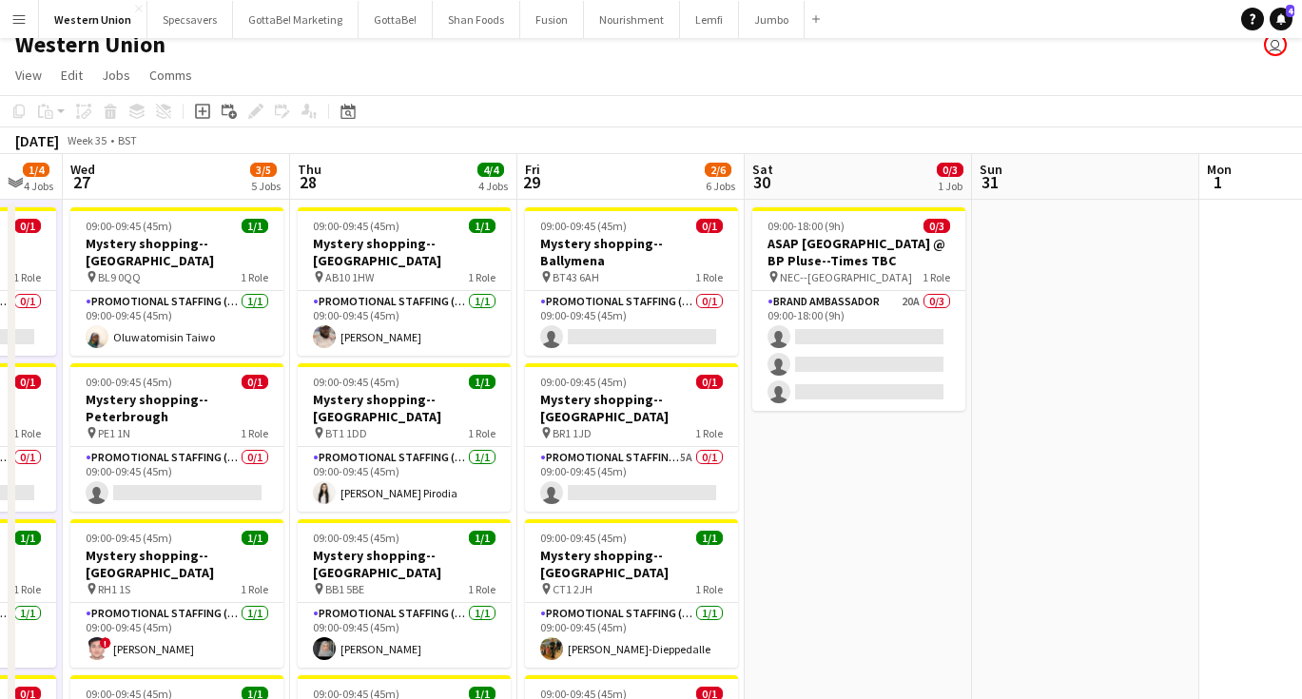
click at [28, 22] on button "Menu" at bounding box center [19, 19] width 38 height 38
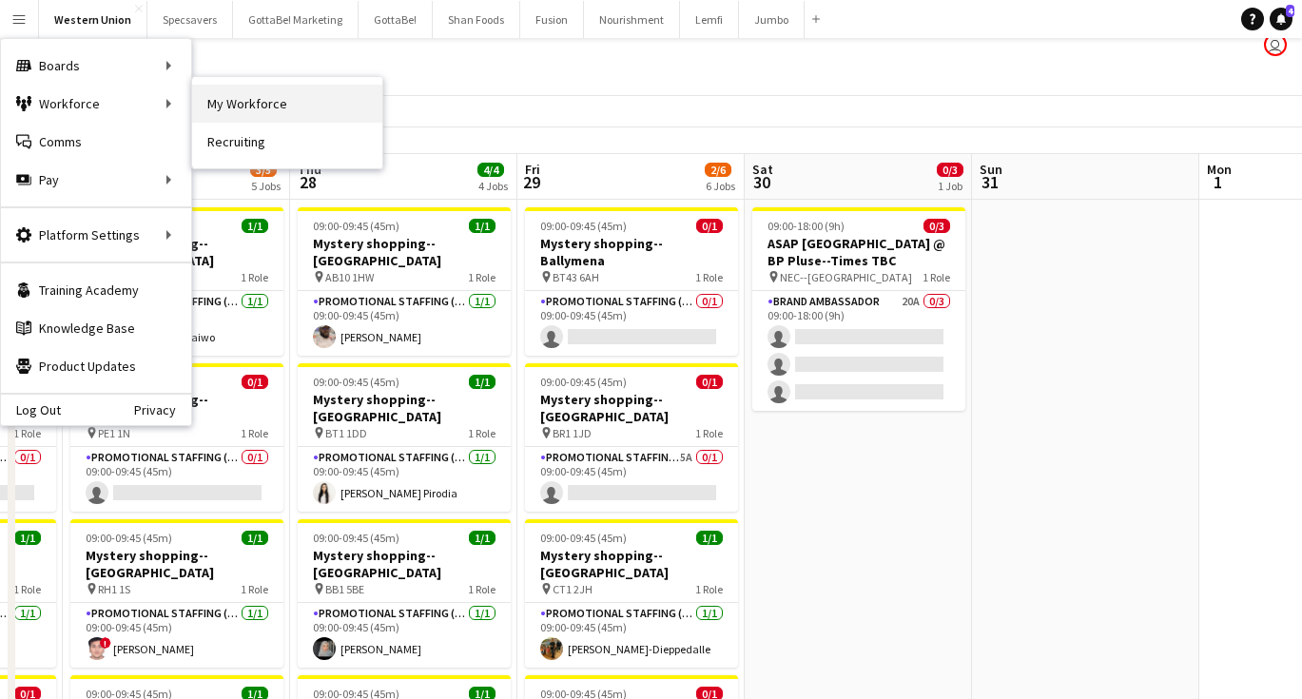
click at [322, 100] on link "My Workforce" at bounding box center [287, 104] width 190 height 38
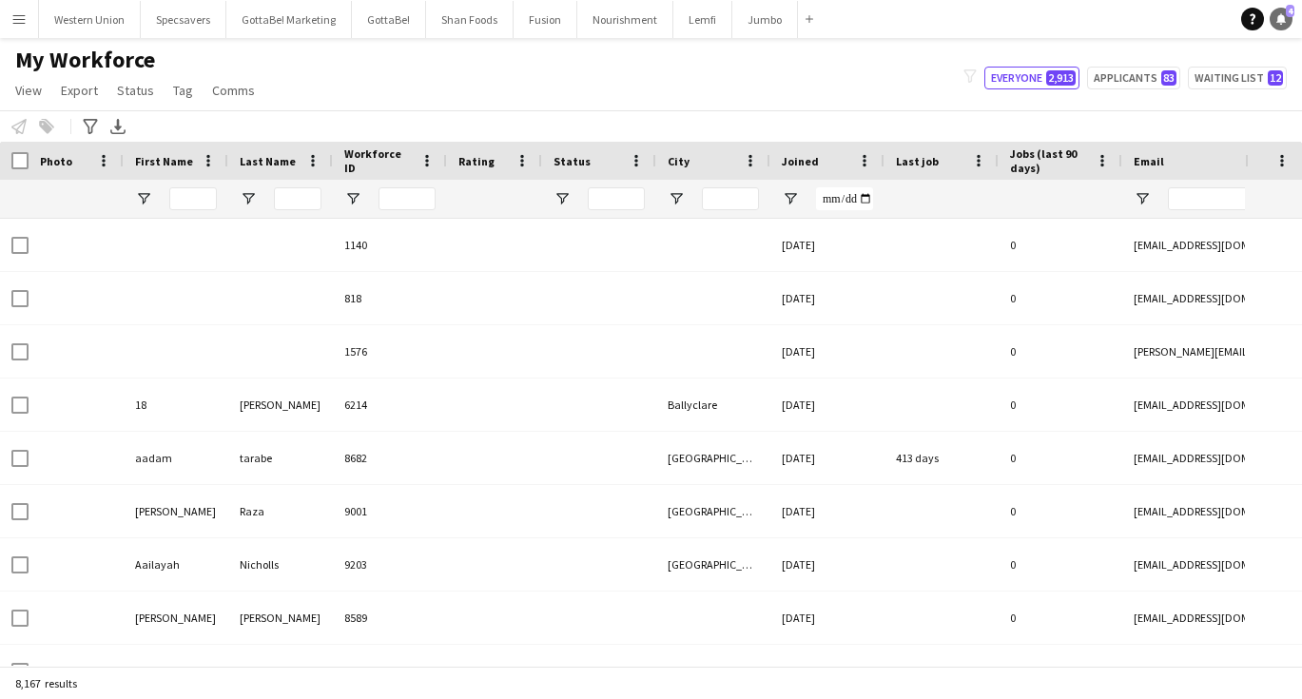
type input "***"
type input "**********"
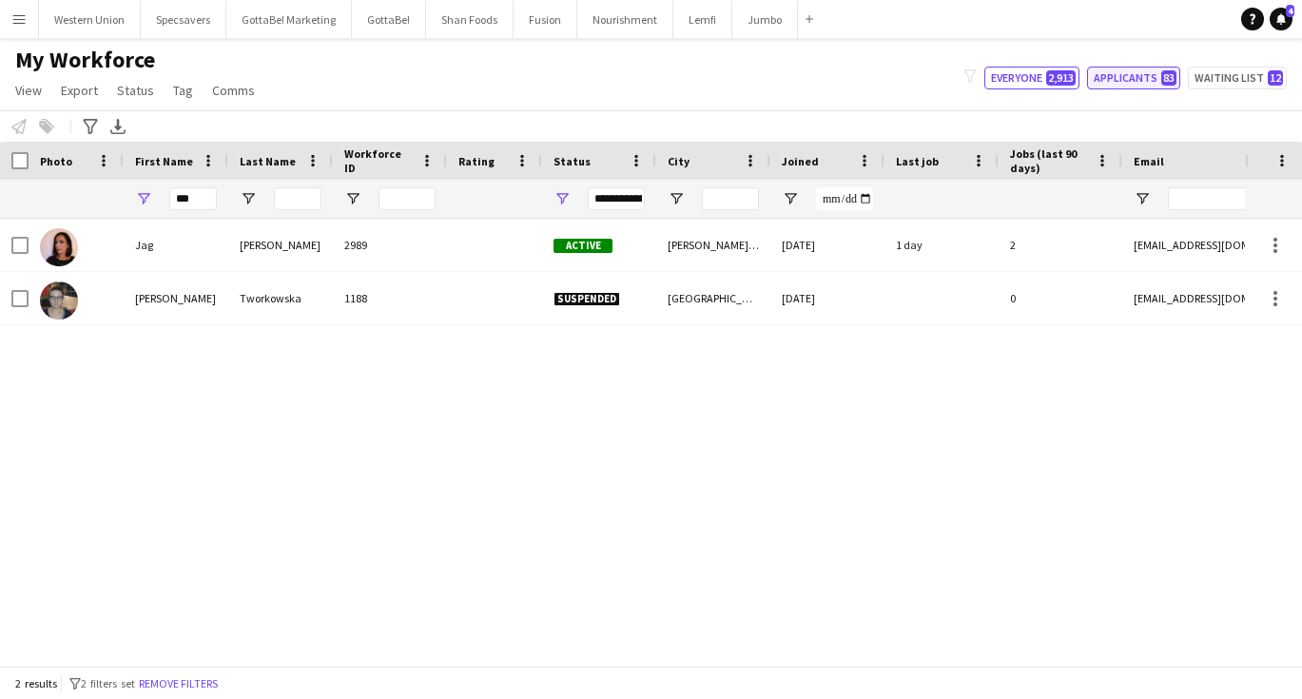
click at [1110, 76] on button "Applicants 83" at bounding box center [1133, 78] width 93 height 23
type input "**********"
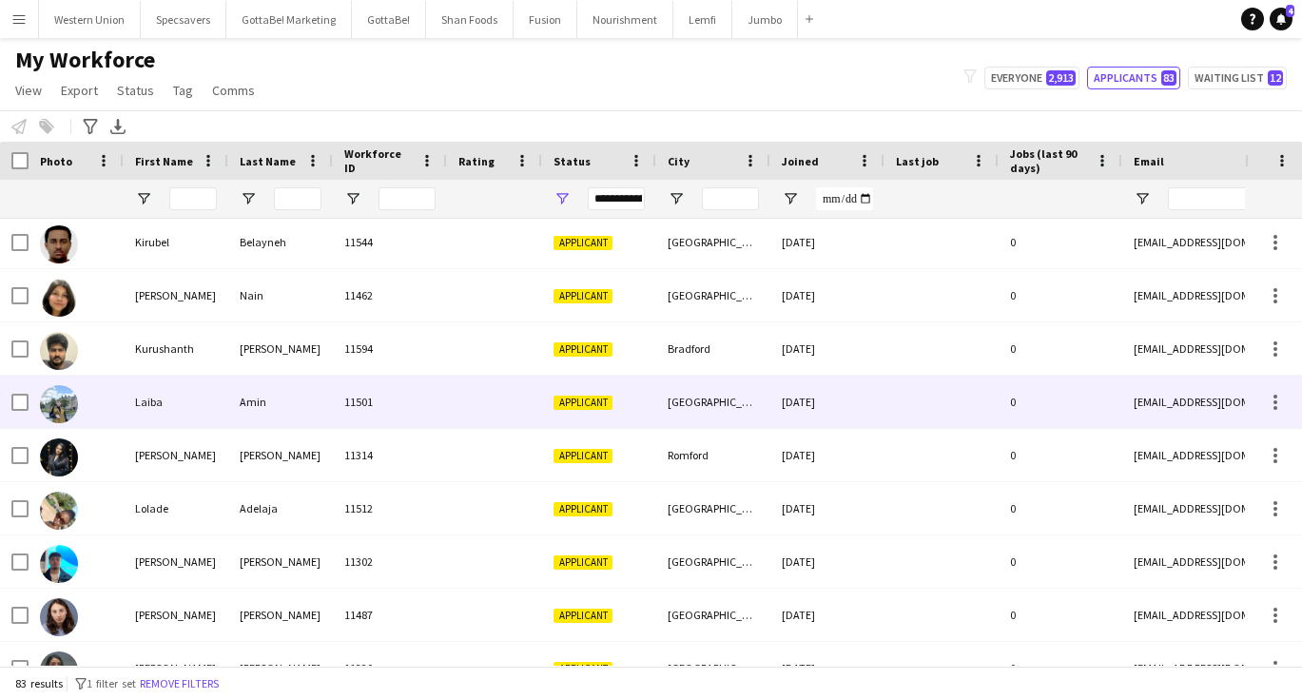
scroll to position [851, 0]
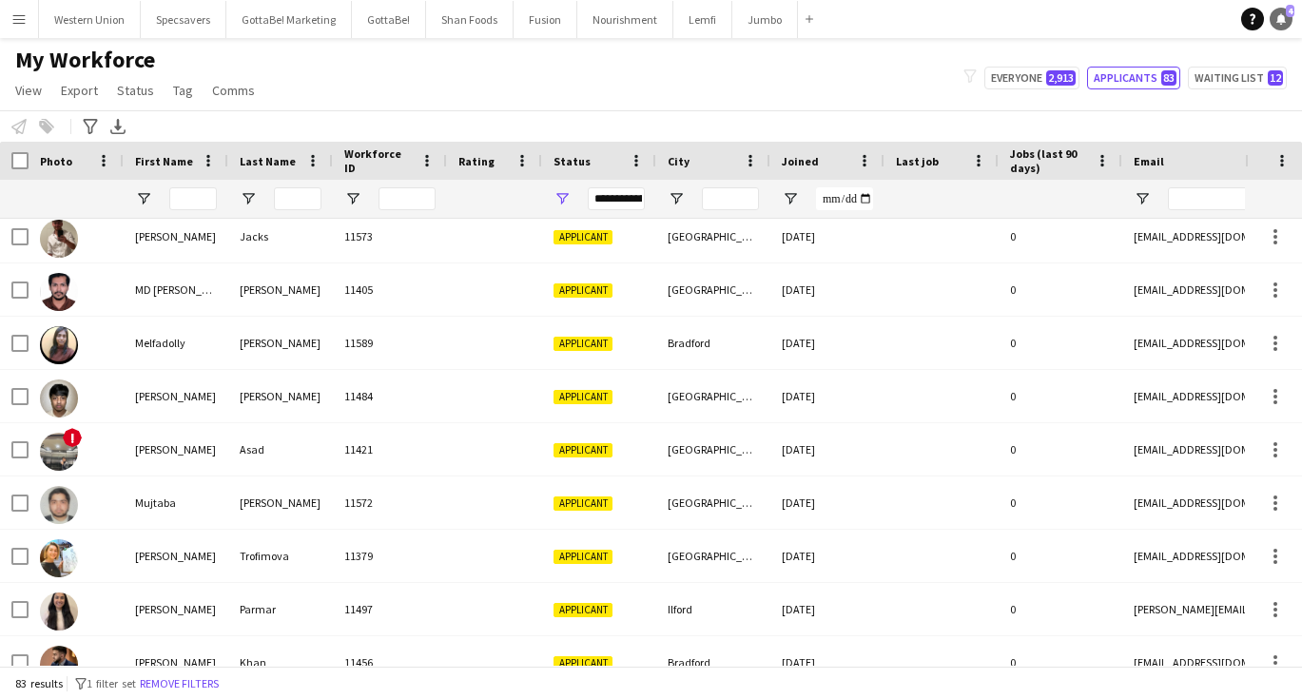
click at [1280, 17] on icon at bounding box center [1281, 18] width 10 height 10
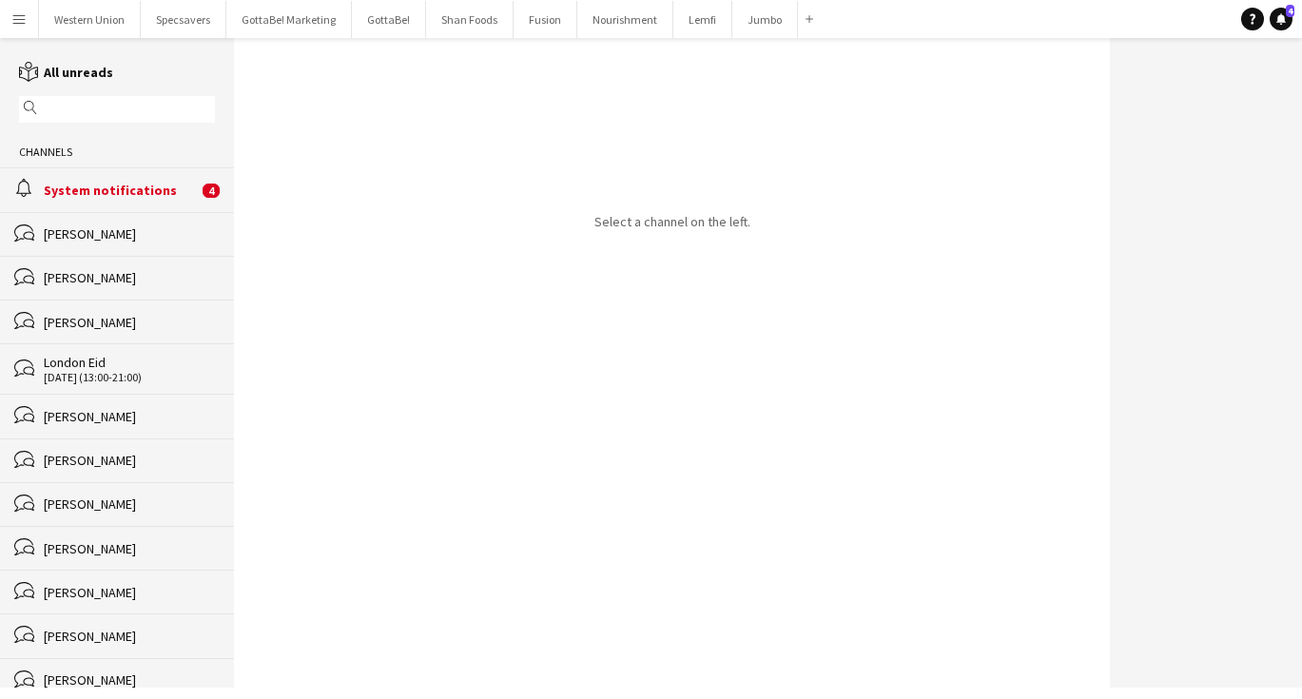
click at [159, 187] on div "System notifications" at bounding box center [121, 190] width 154 height 17
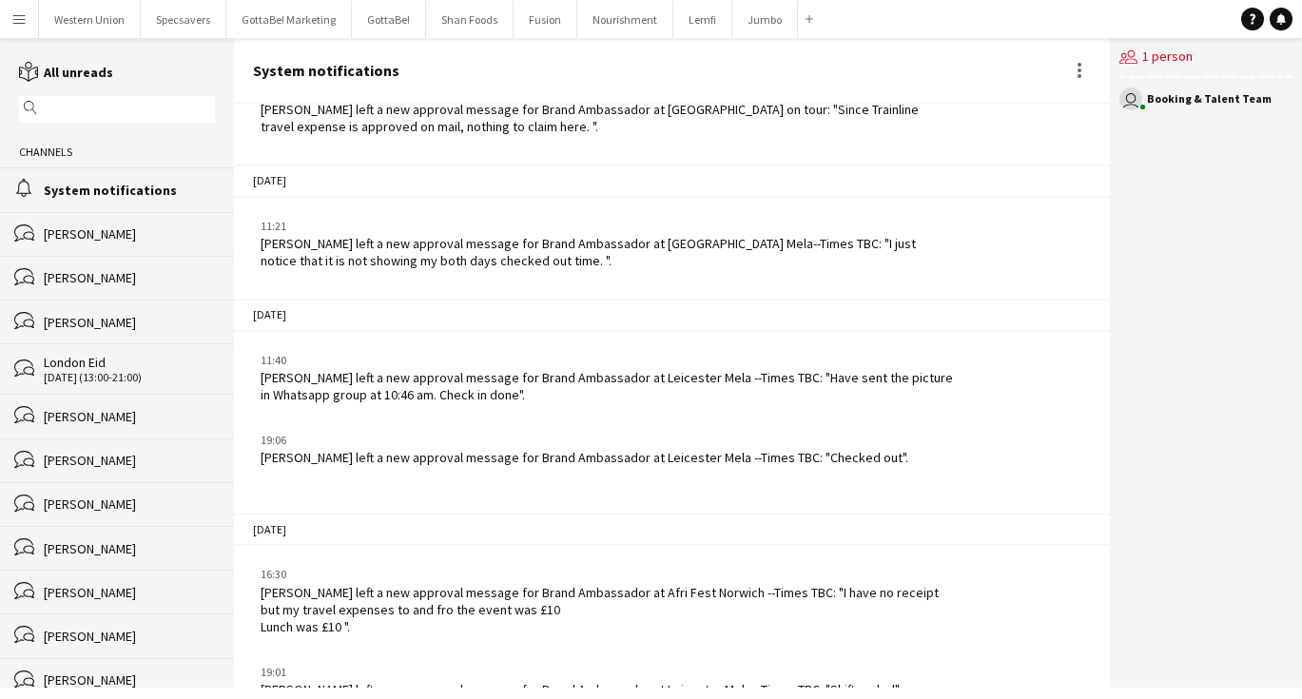
scroll to position [3174, 0]
click at [90, 14] on button "Western Union Close" at bounding box center [90, 19] width 102 height 37
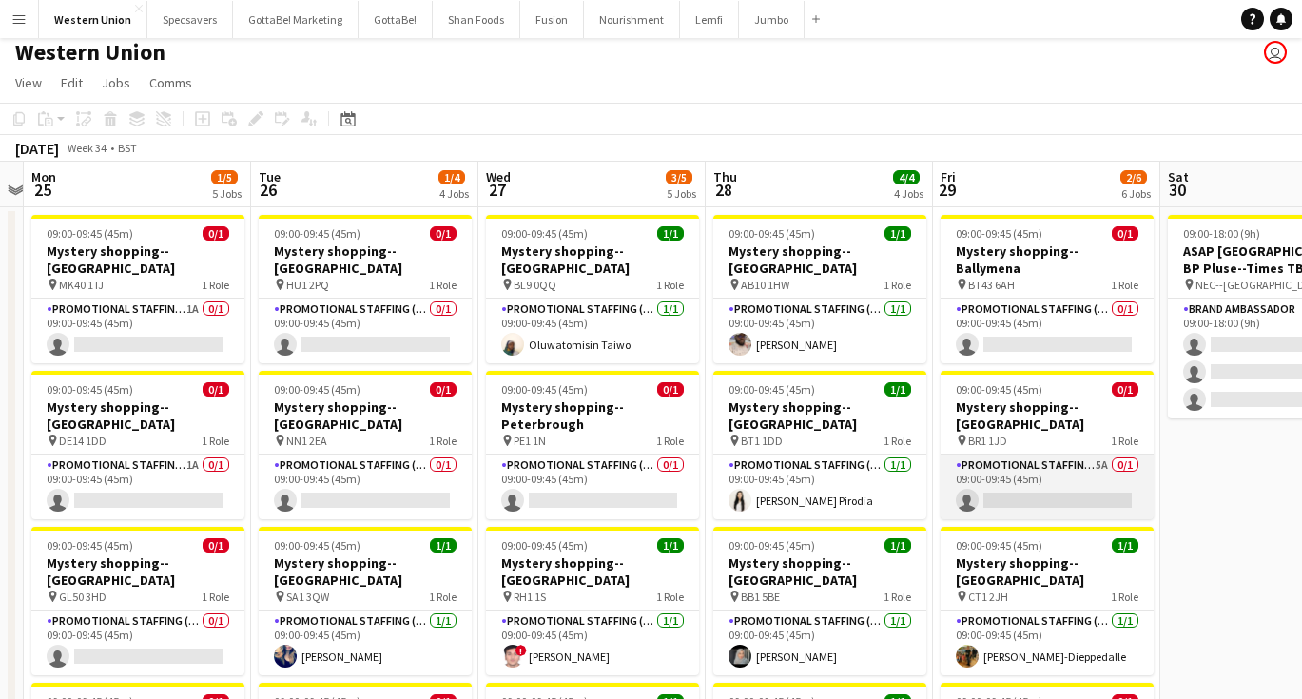
scroll to position [0, 653]
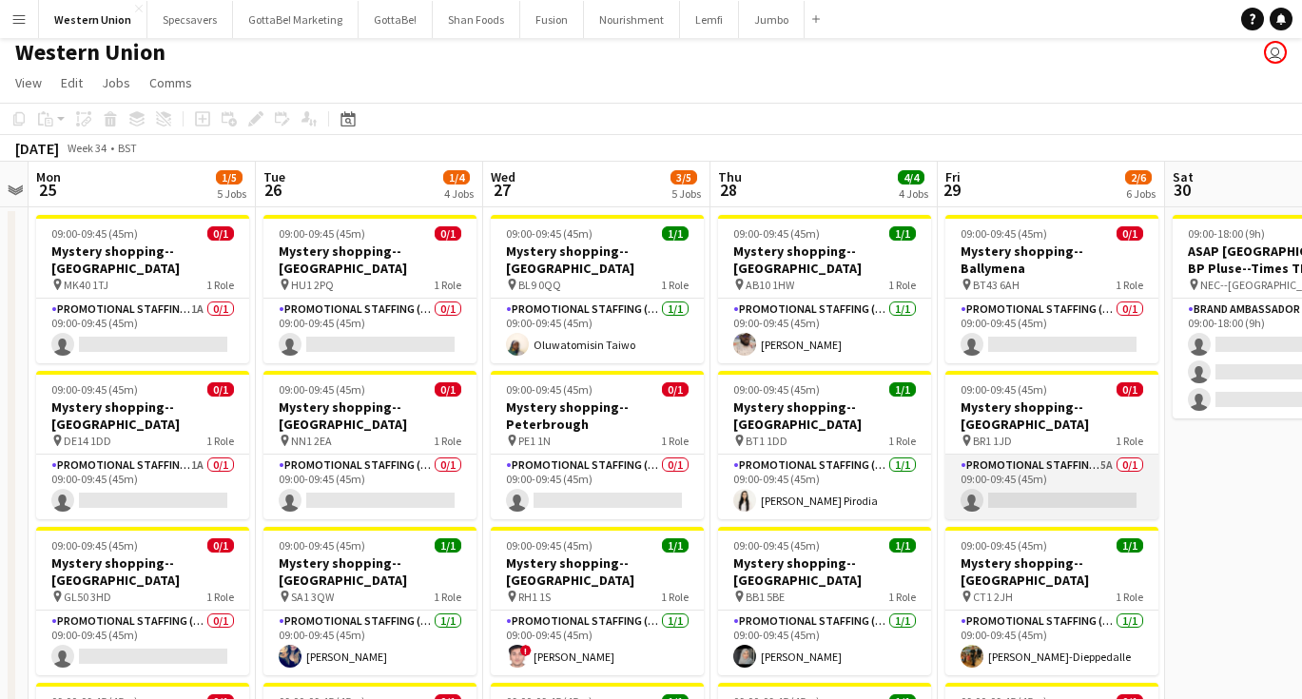
click at [1033, 460] on app-card-role "Promotional Staffing (Mystery Shopper) 5A 0/1 09:00-09:45 (45m) single-neutral-…" at bounding box center [1051, 486] width 213 height 65
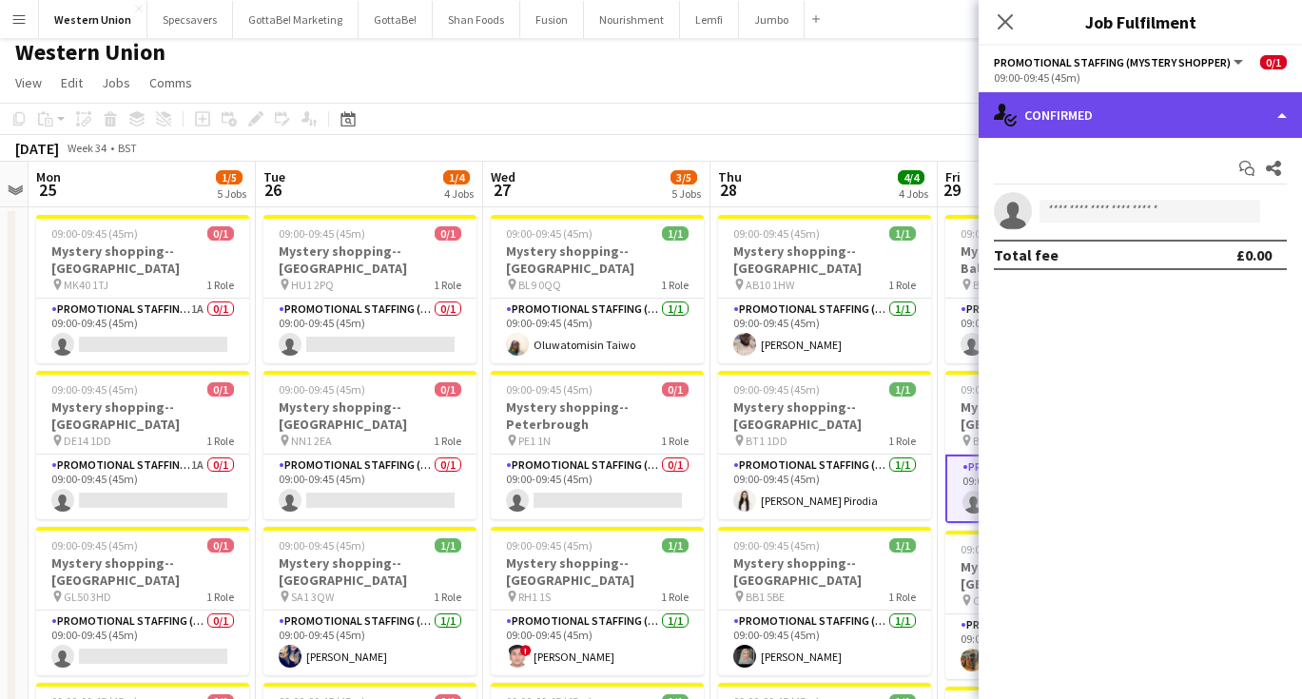
click at [1104, 111] on div "single-neutral-actions-check-2 Confirmed" at bounding box center [1139, 115] width 323 height 46
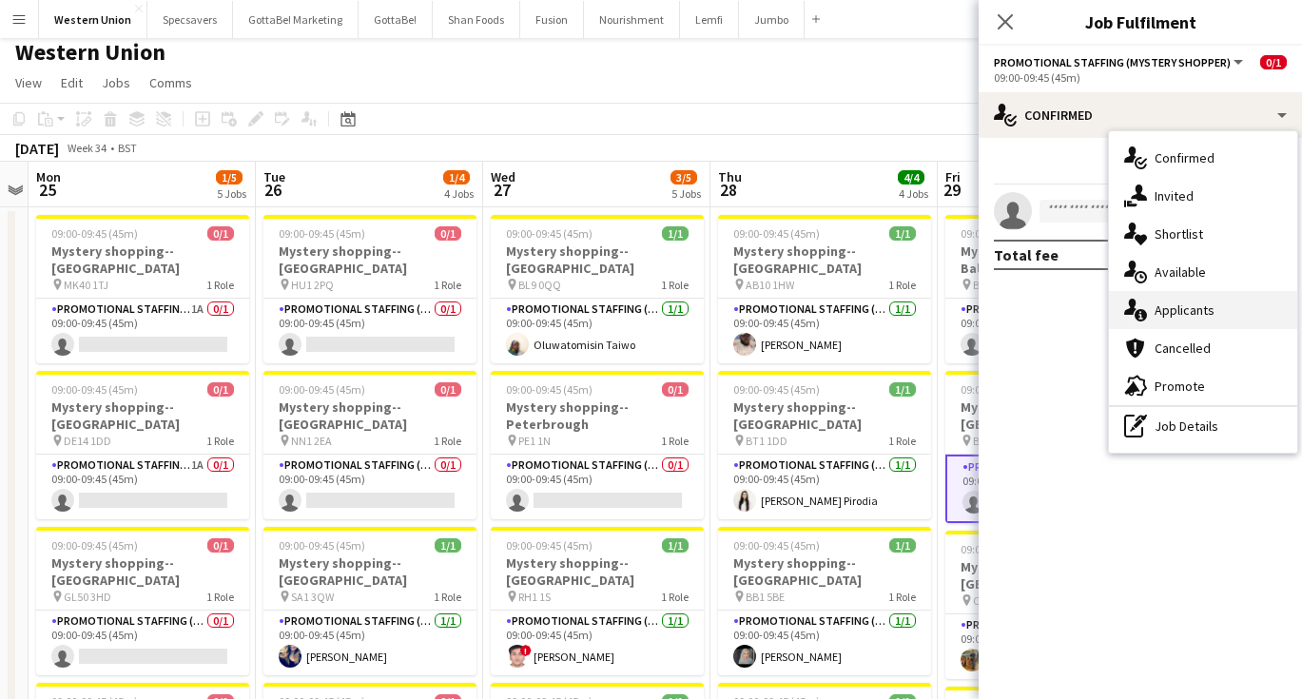
click at [1187, 305] on div "single-neutral-actions-information Applicants" at bounding box center [1203, 310] width 188 height 38
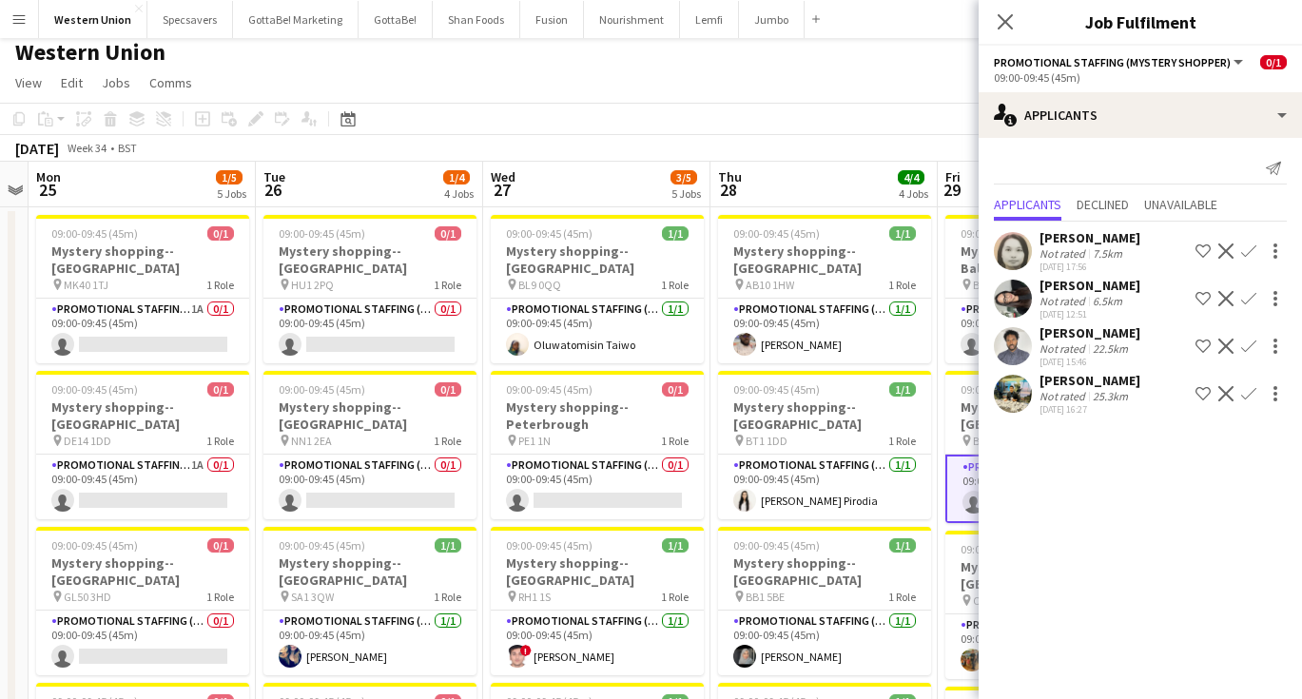
click at [1049, 387] on div "[PERSON_NAME]" at bounding box center [1089, 380] width 101 height 17
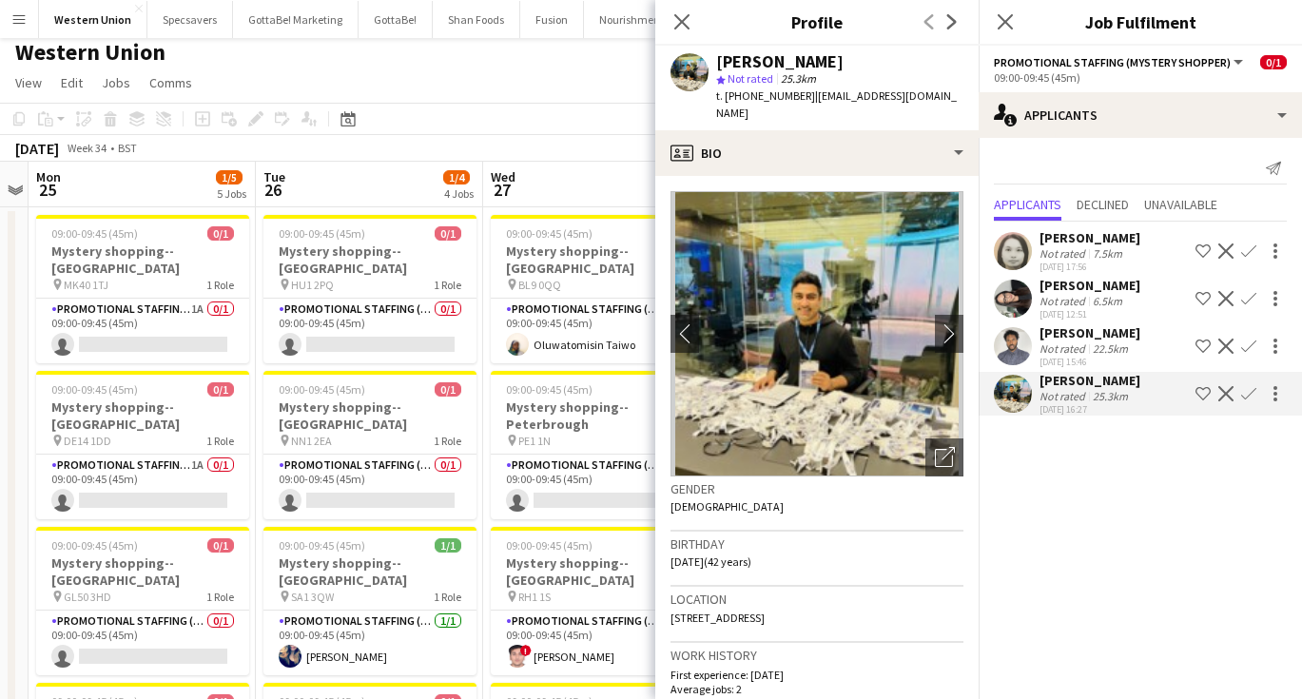
scroll to position [0, 0]
click at [1107, 349] on div "22.5km" at bounding box center [1110, 348] width 43 height 14
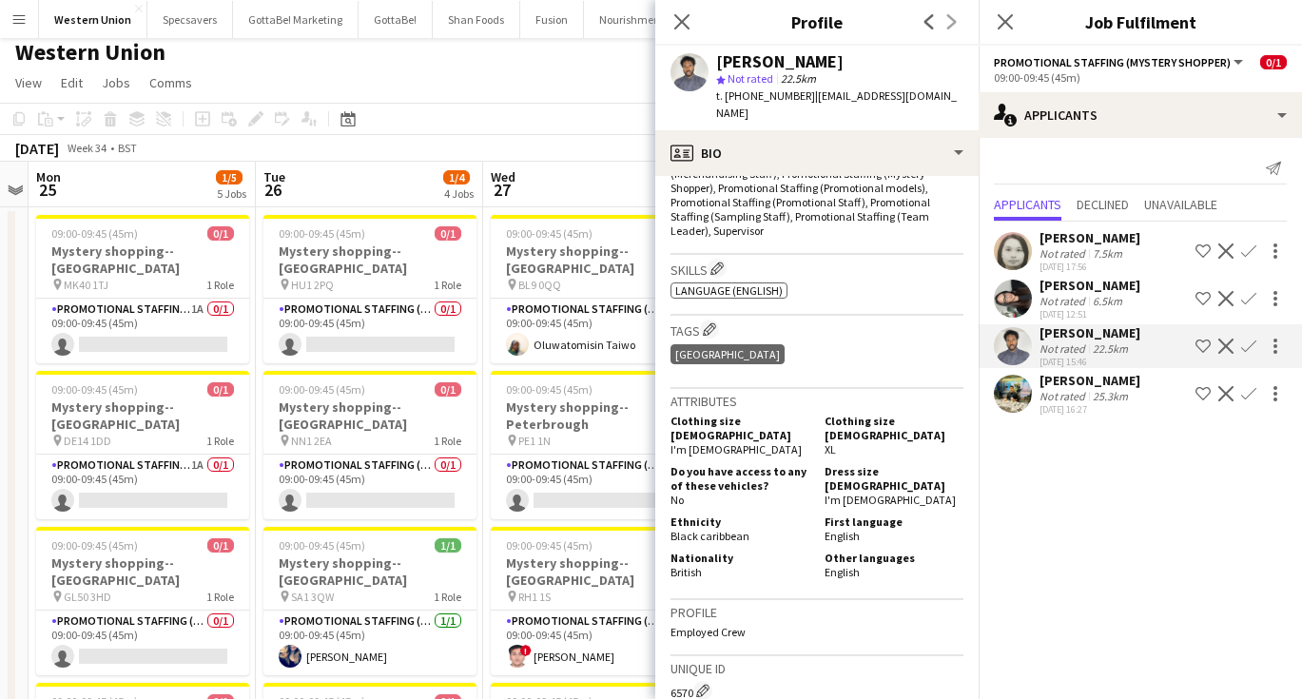
scroll to position [750, 0]
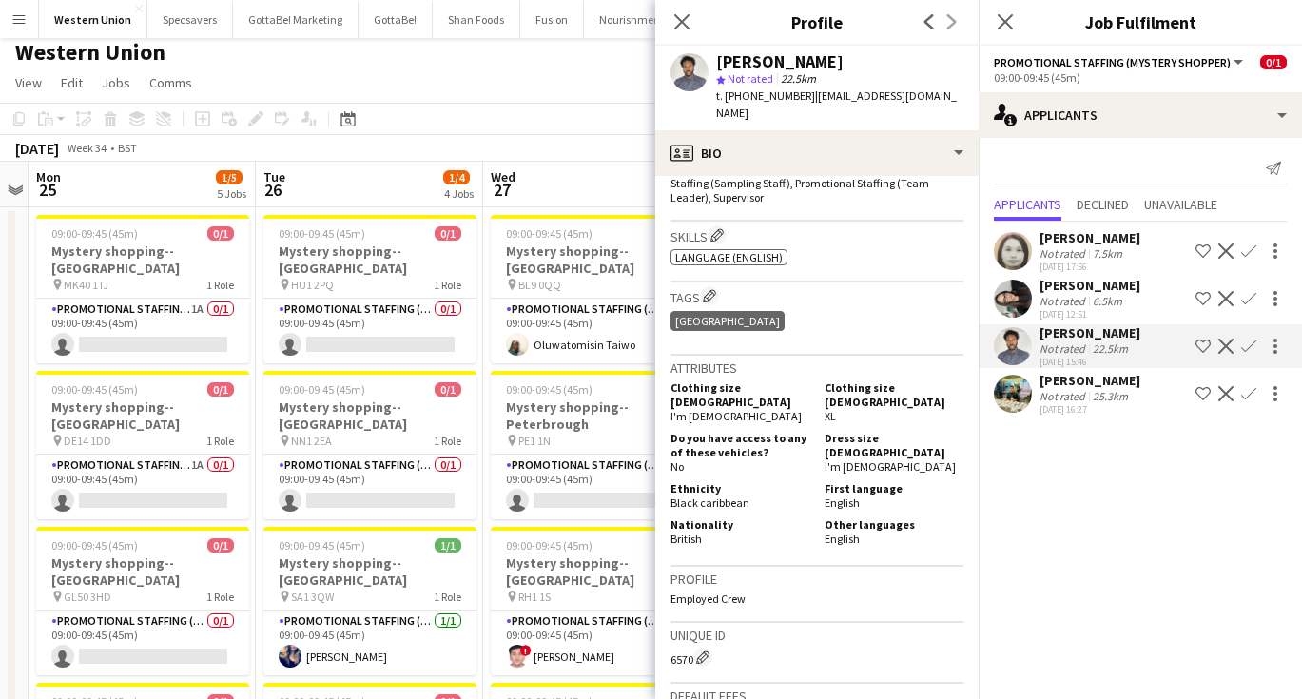
click at [1047, 303] on div "Not rated" at bounding box center [1063, 301] width 49 height 14
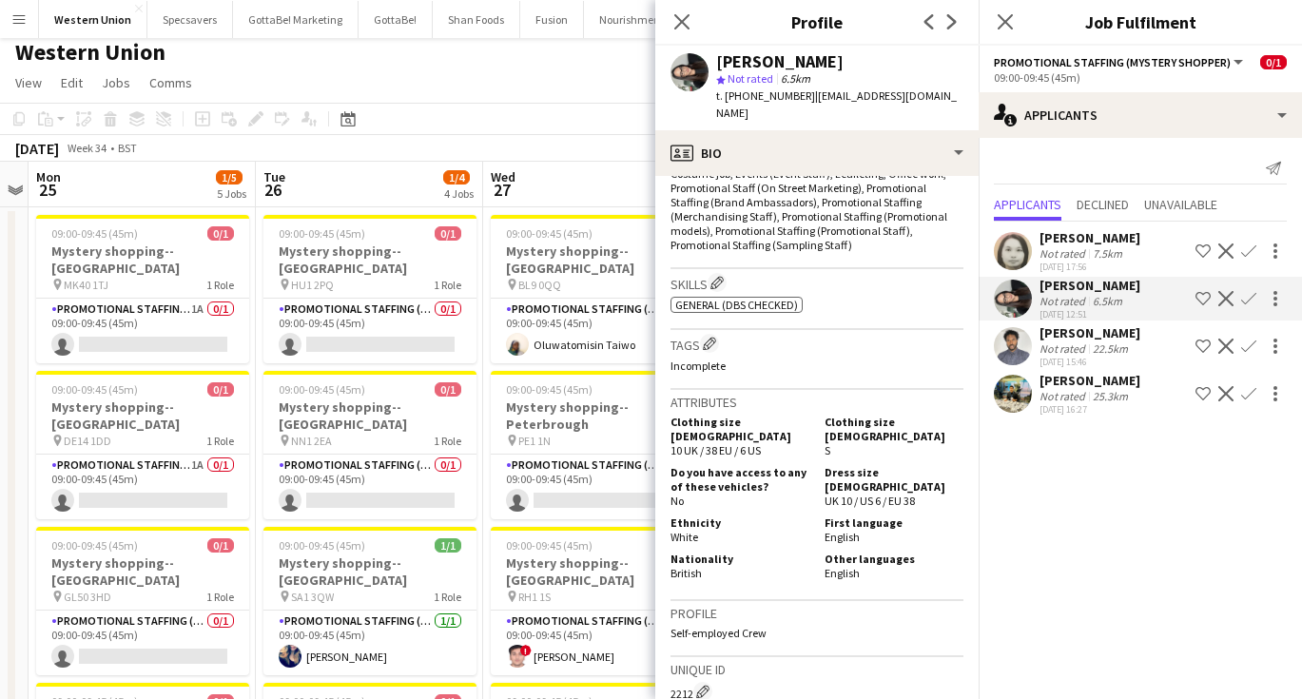
scroll to position [618, 0]
click at [1000, 20] on icon "Close pop-in" at bounding box center [1004, 21] width 18 height 18
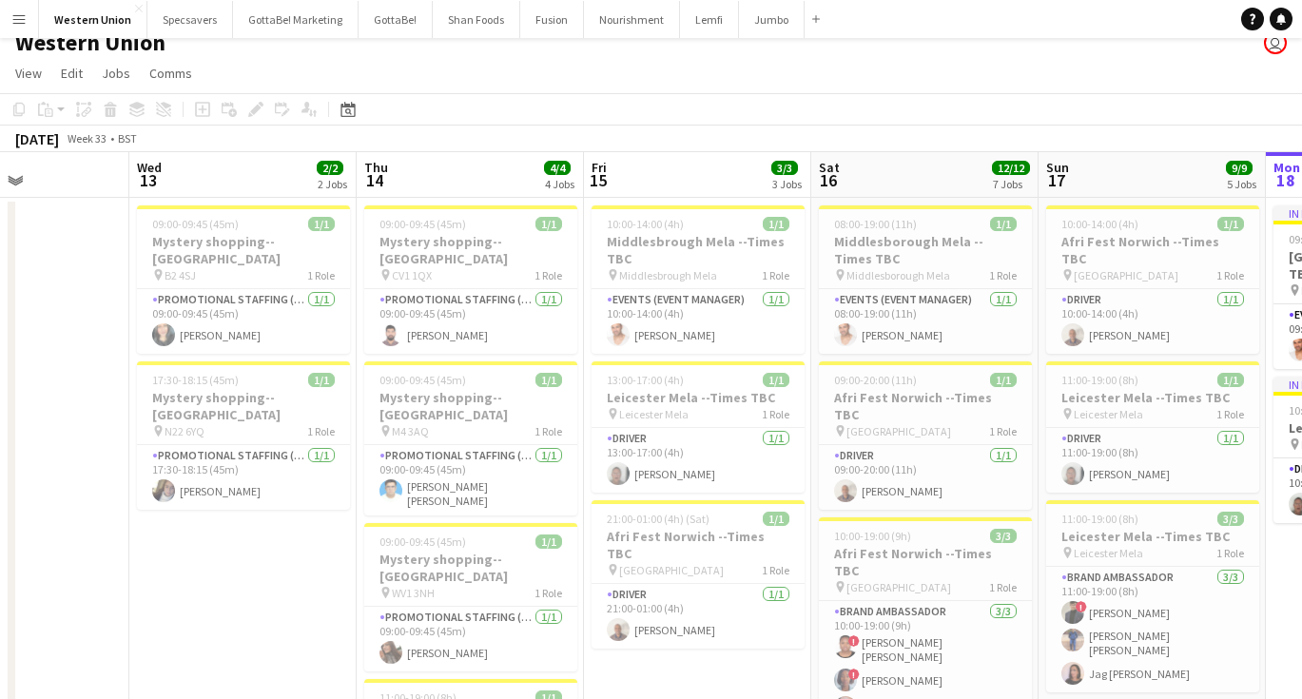
scroll to position [0, 552]
